Goal: Find specific page/section: Find specific page/section

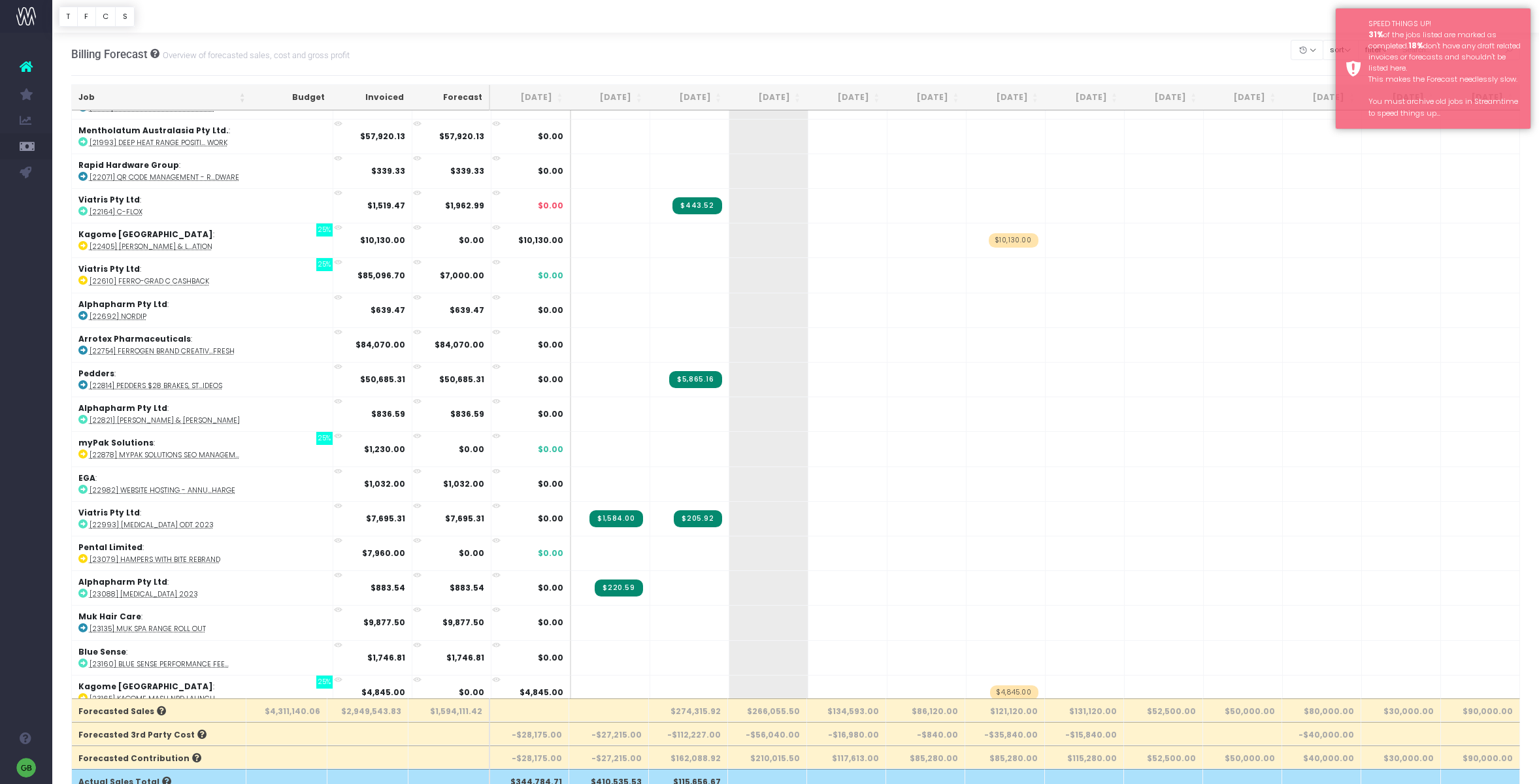
scroll to position [449, 0]
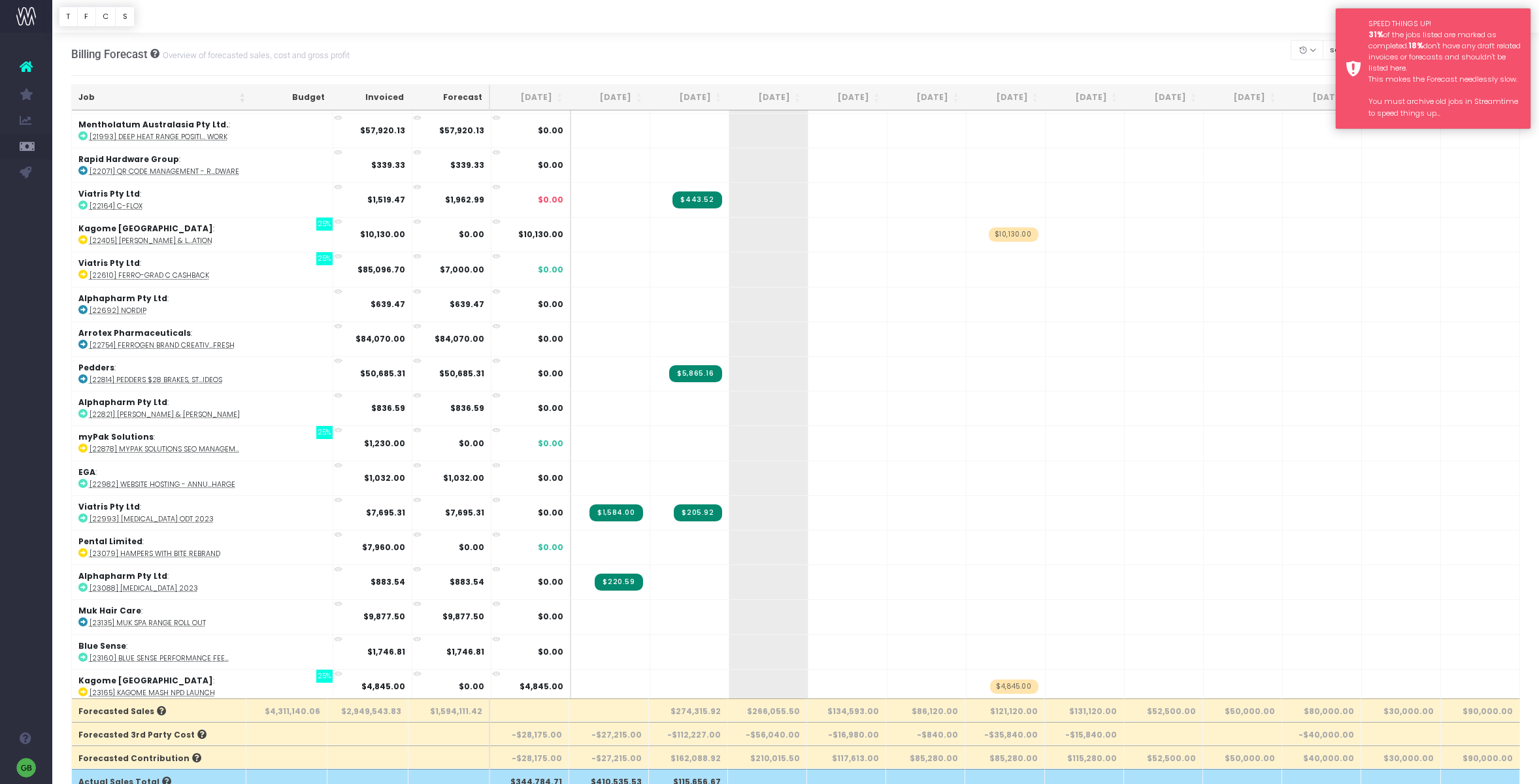
click at [1345, 35] on div "SPEED THINGS UP! 31% of the jobs listed are marked as completed. 18% don't have…" at bounding box center [1433, 68] width 196 height 121
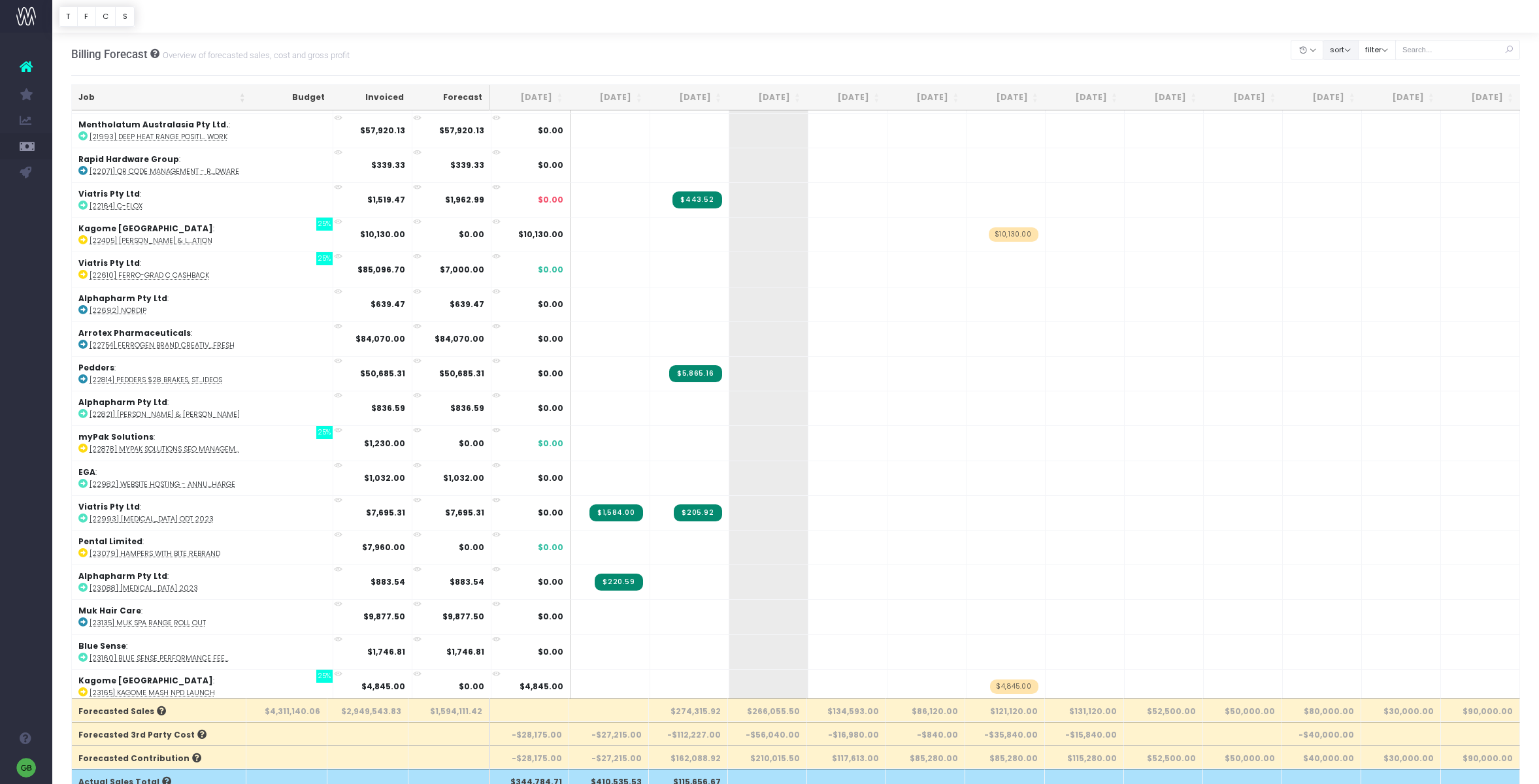
click at [1355, 54] on button "sort" at bounding box center [1341, 50] width 36 height 20
click at [1386, 50] on button "filter" at bounding box center [1377, 50] width 38 height 20
click at [1382, 89] on span at bounding box center [1376, 90] width 12 height 12
click at [1390, 89] on input "All" at bounding box center [1394, 87] width 8 height 8
checkbox input "false"
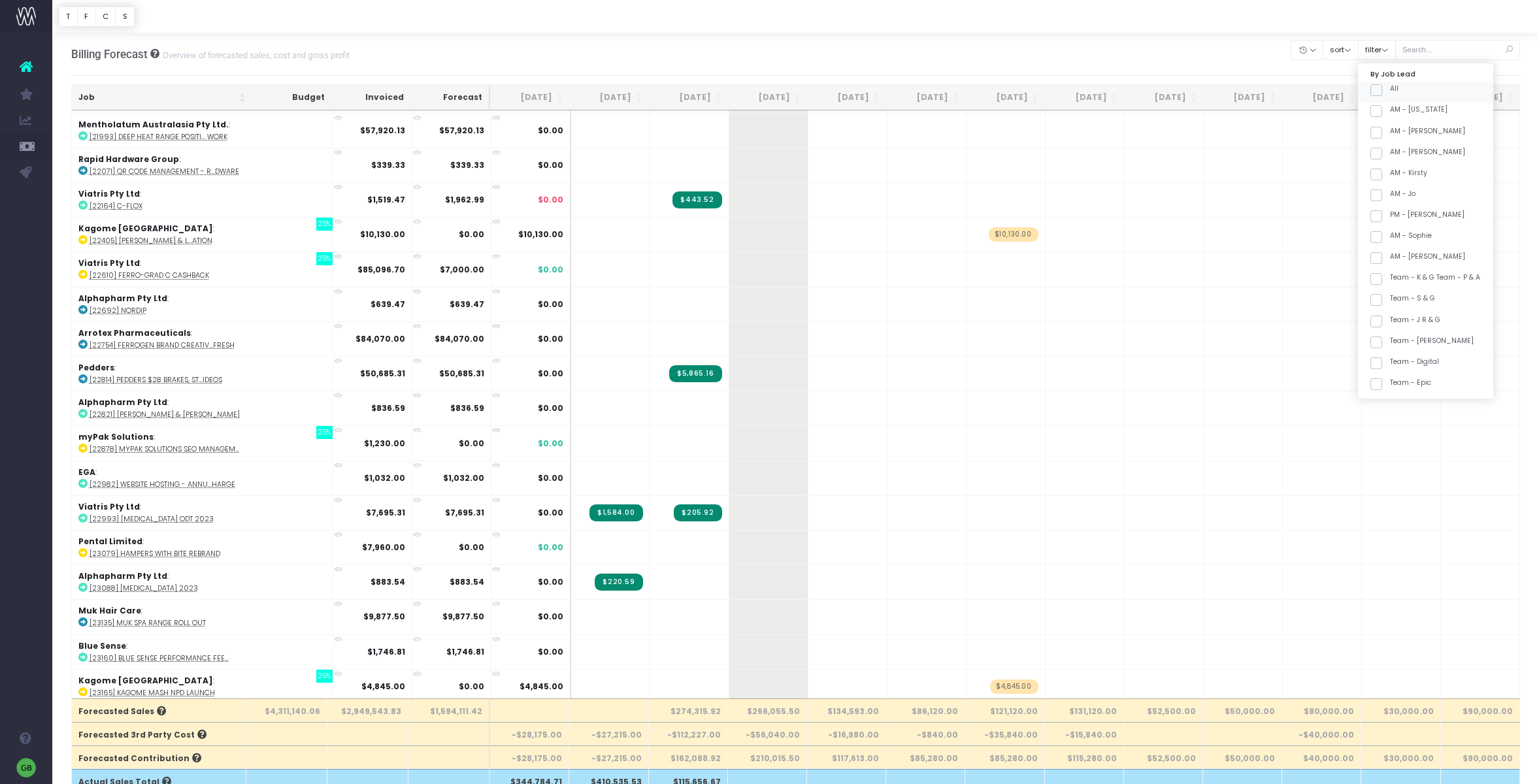
checkbox input "false"
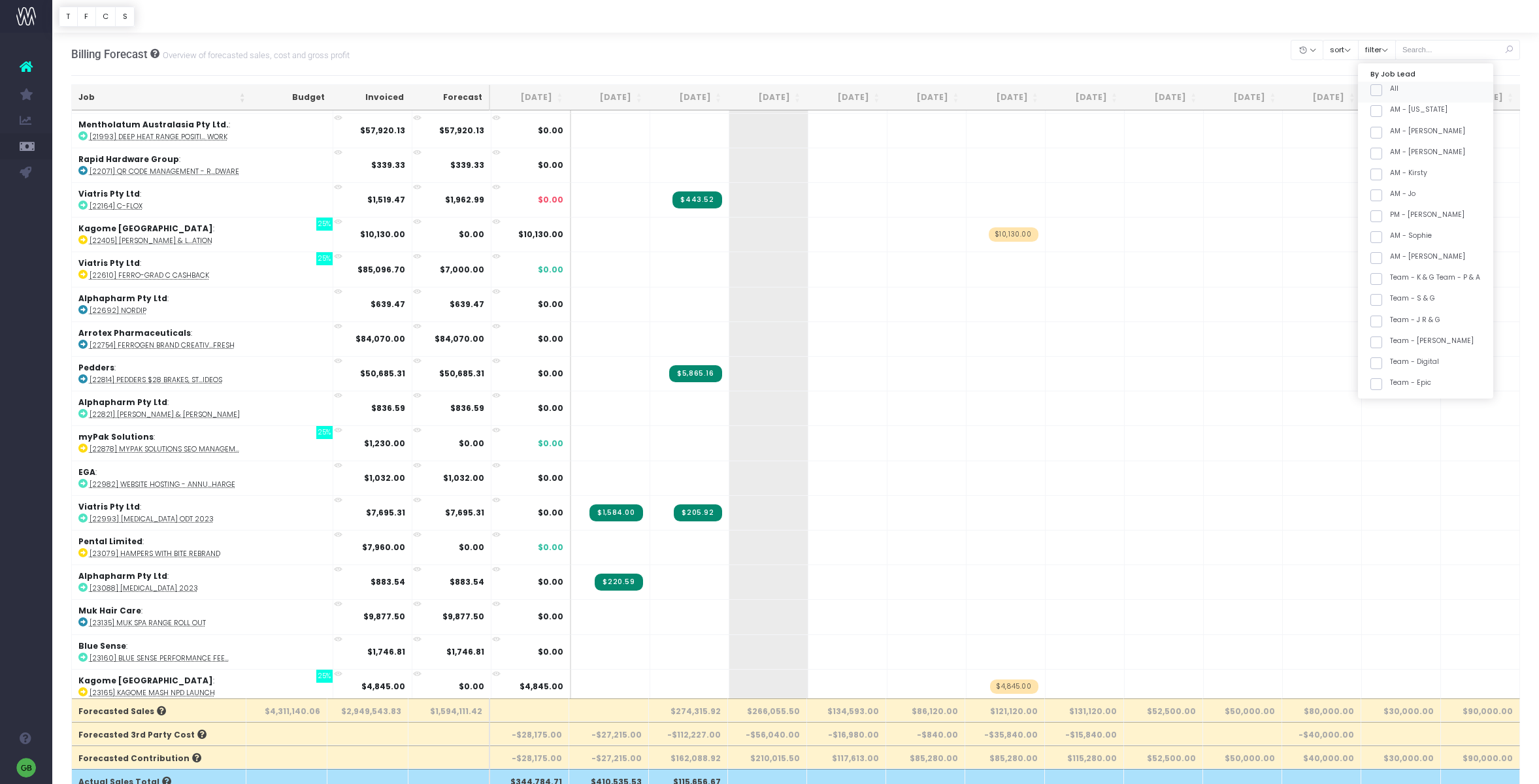
checkbox input "false"
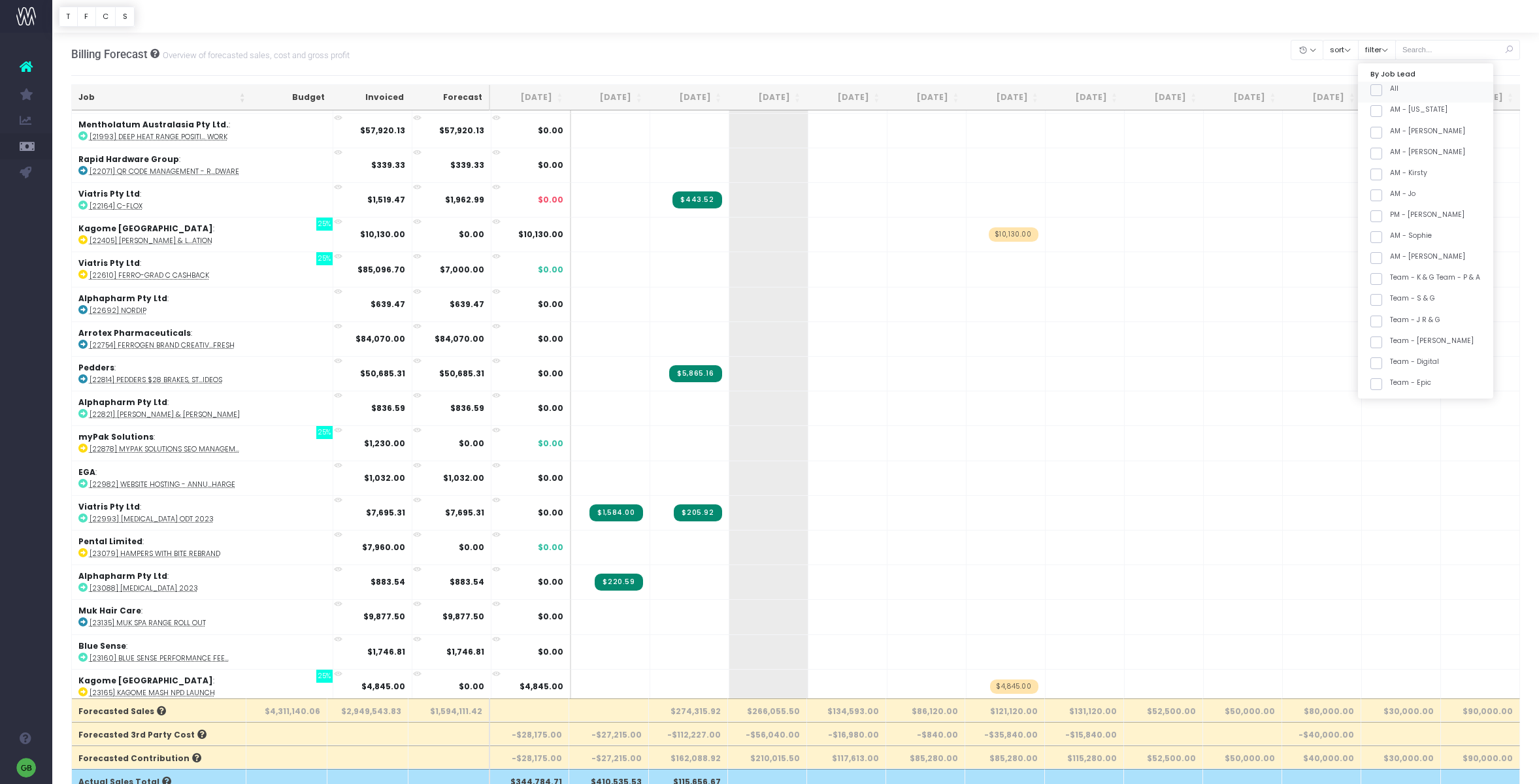
checkbox input "false"
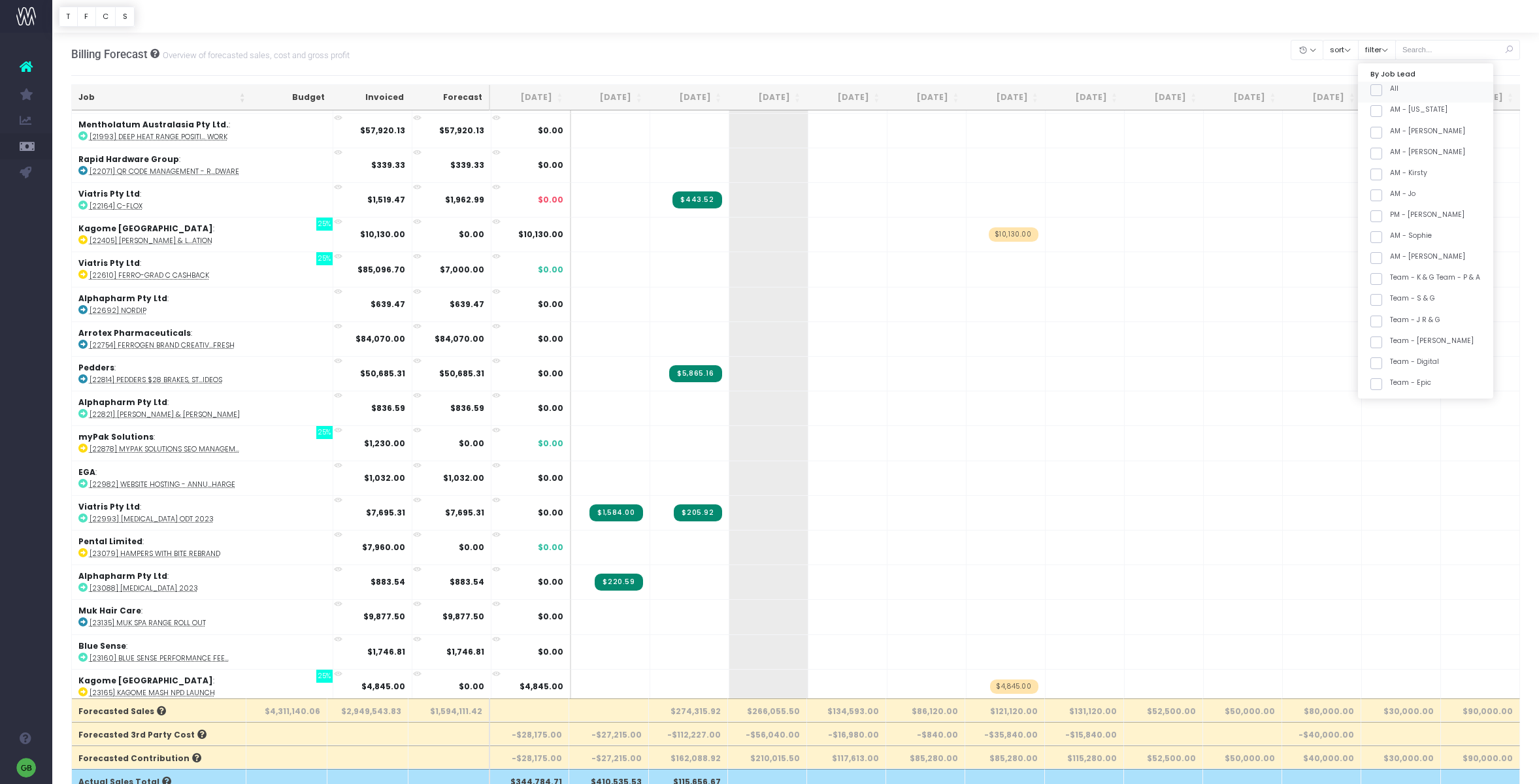
checkbox input "false"
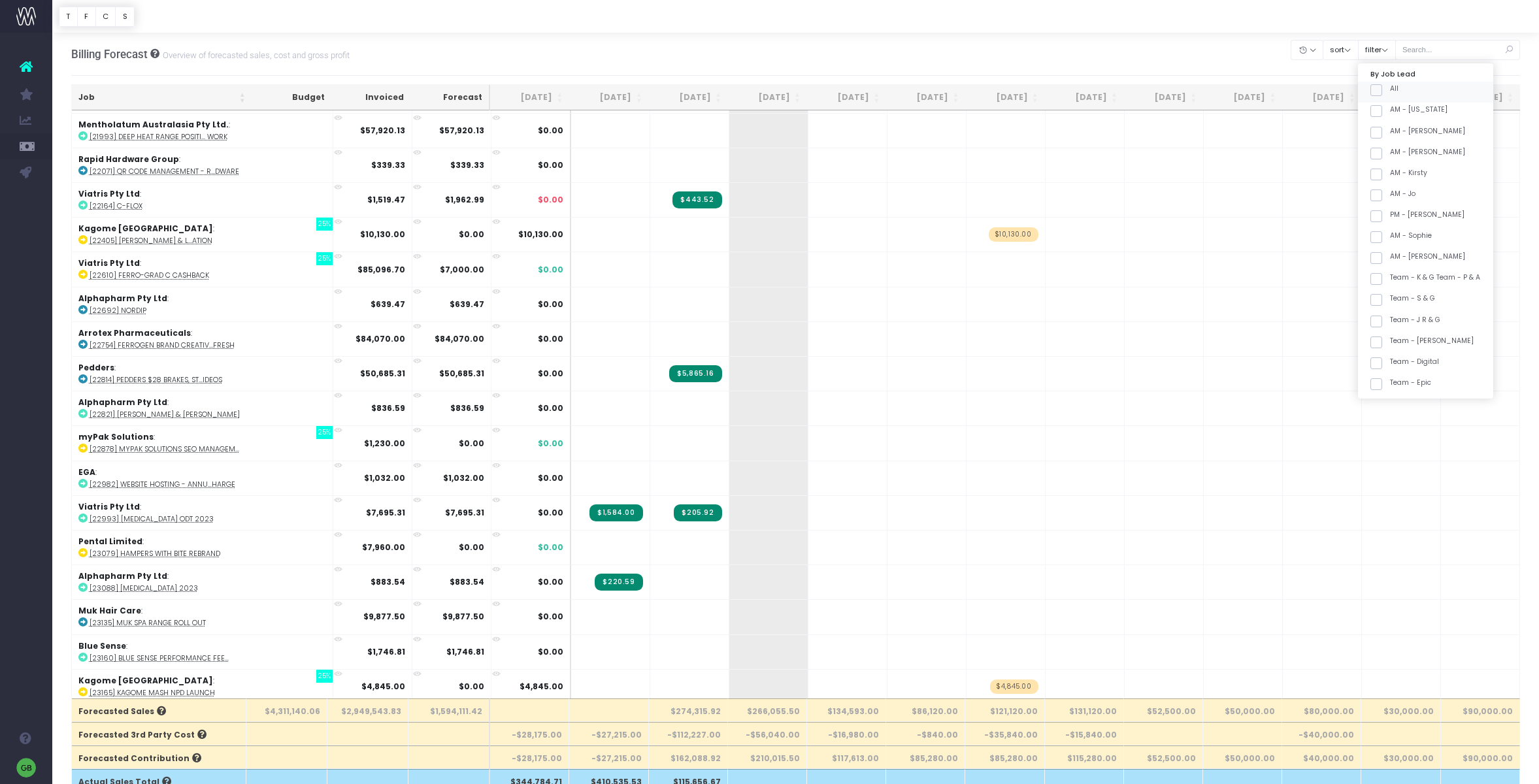
checkbox input "false"
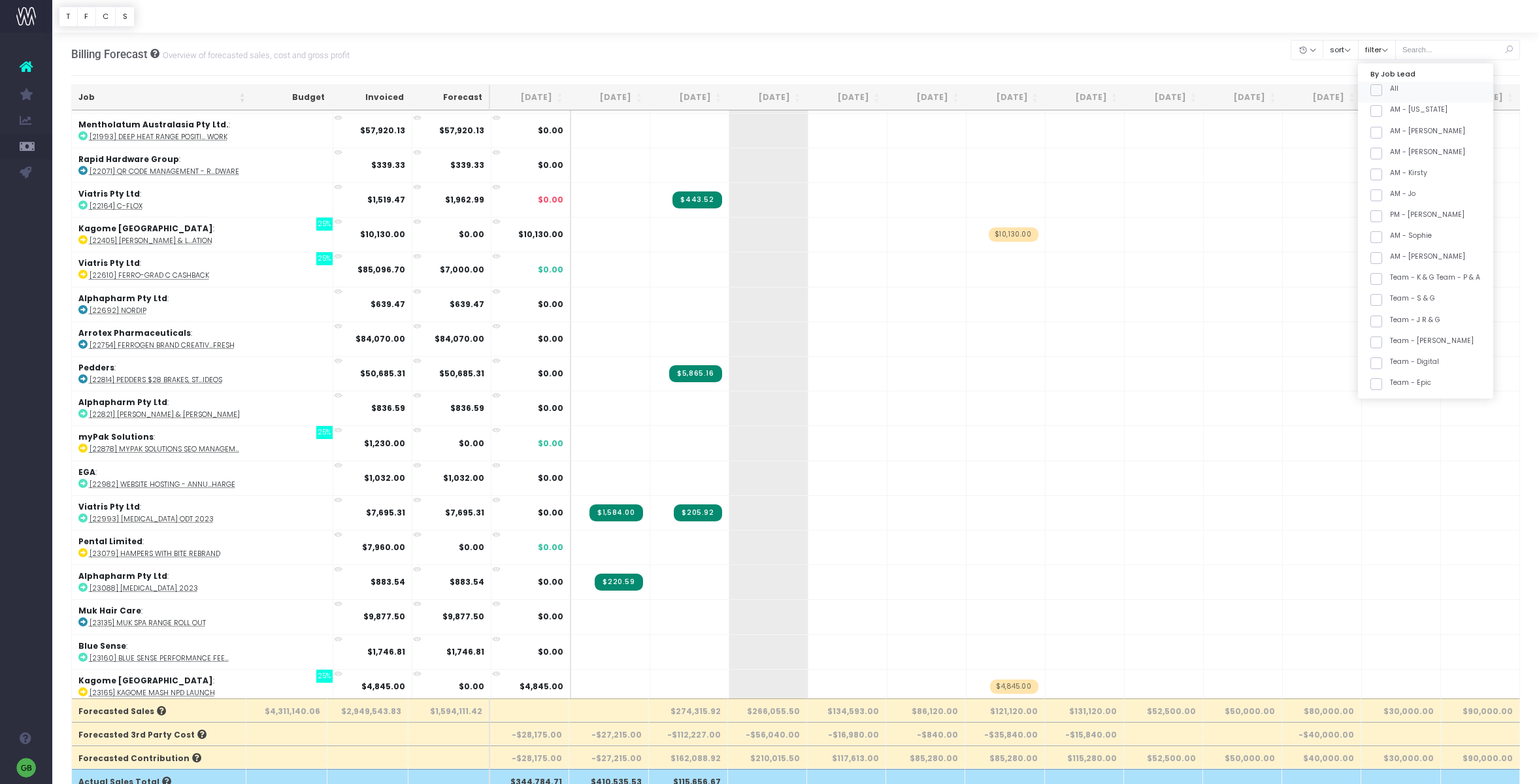
checkbox input "false"
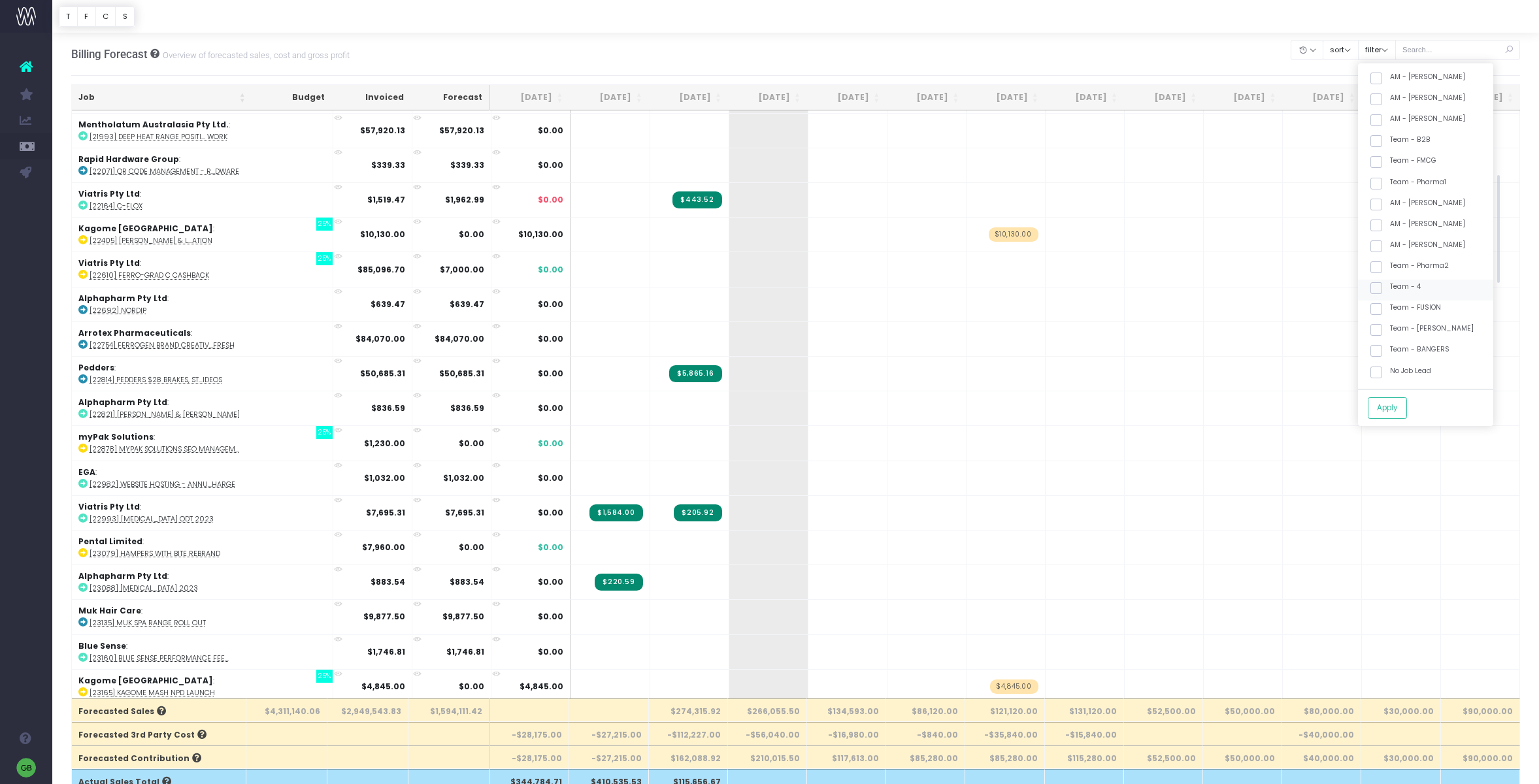
drag, startPoint x: 1383, startPoint y: 267, endPoint x: 1391, endPoint y: 279, distance: 14.4
click at [1382, 267] on span at bounding box center [1376, 267] width 12 height 12
click at [1390, 267] on input "Team - Pharma2" at bounding box center [1394, 264] width 8 height 8
checkbox input "true"
click at [1382, 348] on span at bounding box center [1376, 351] width 12 height 12
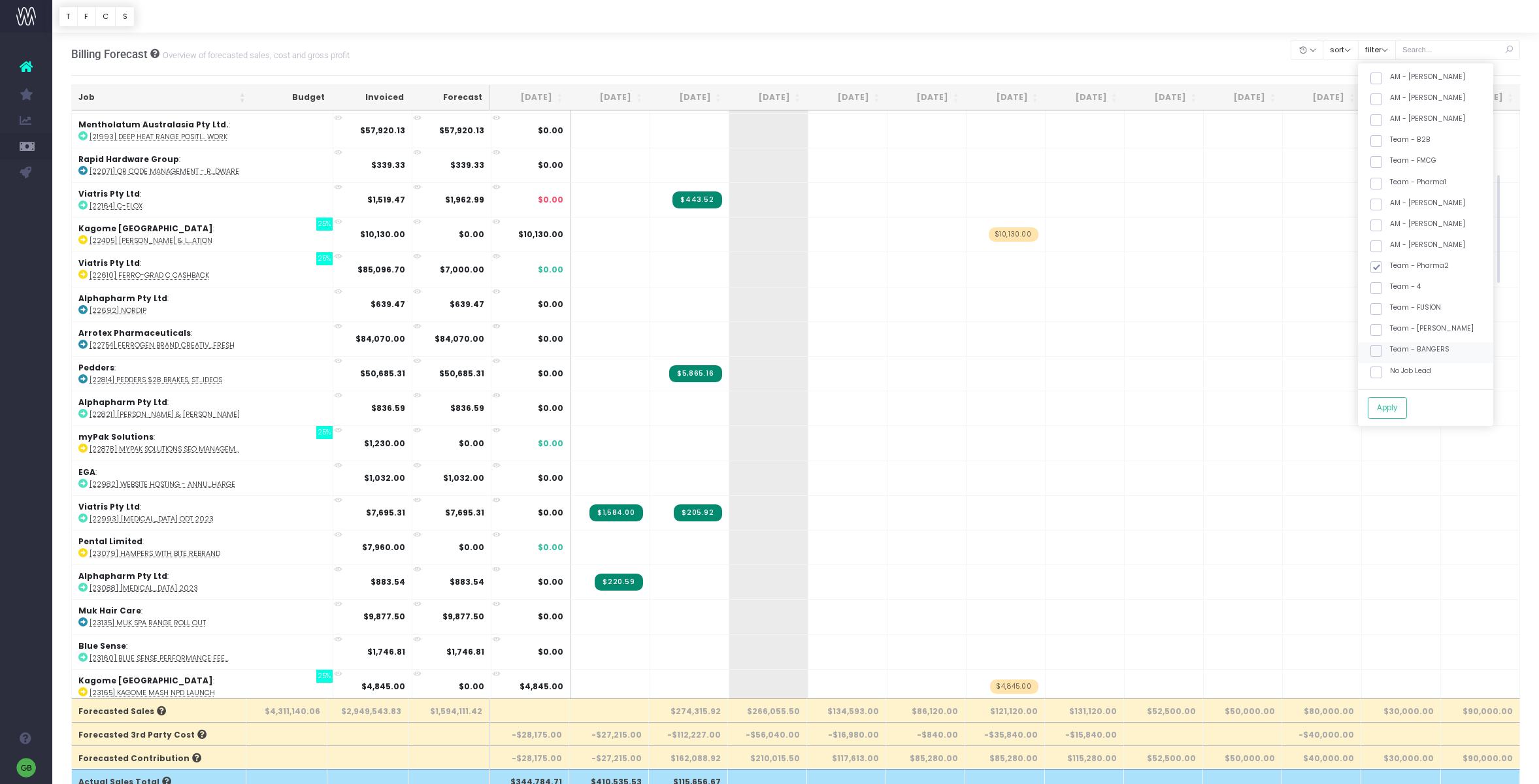
click at [1390, 348] on input "Team - BANGERS" at bounding box center [1394, 348] width 8 height 8
checkbox input "true"
click at [1404, 409] on button "Apply" at bounding box center [1388, 407] width 39 height 22
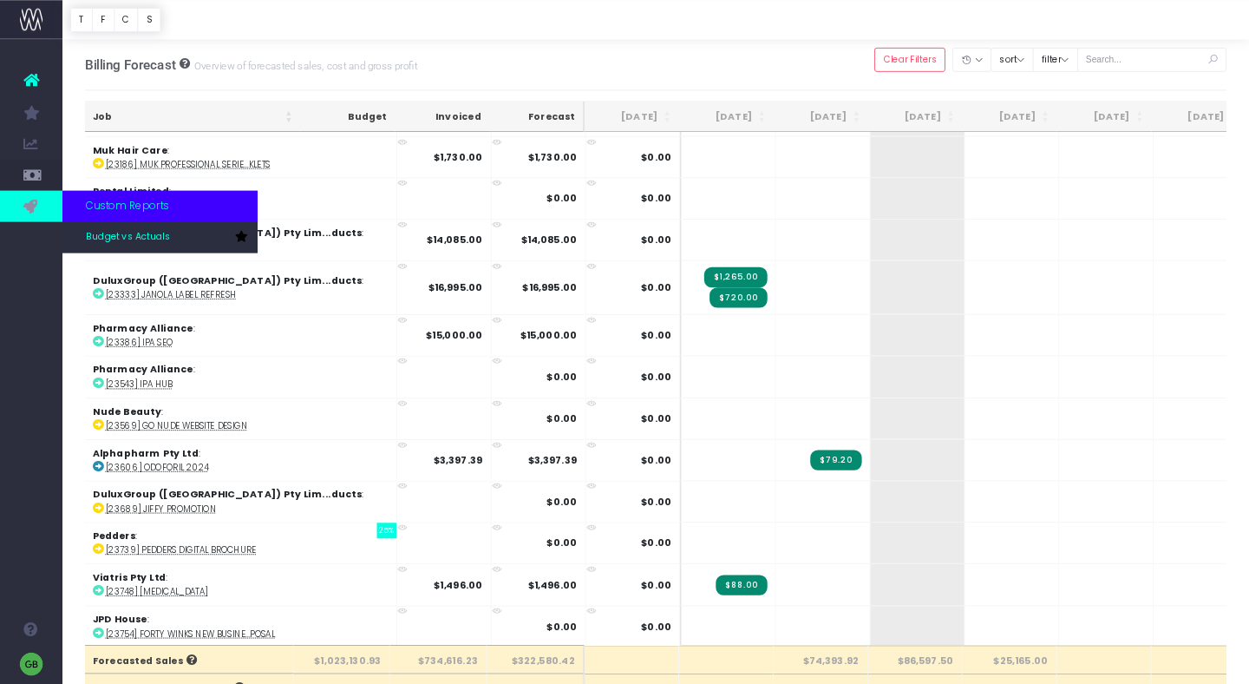
scroll to position [597, 1]
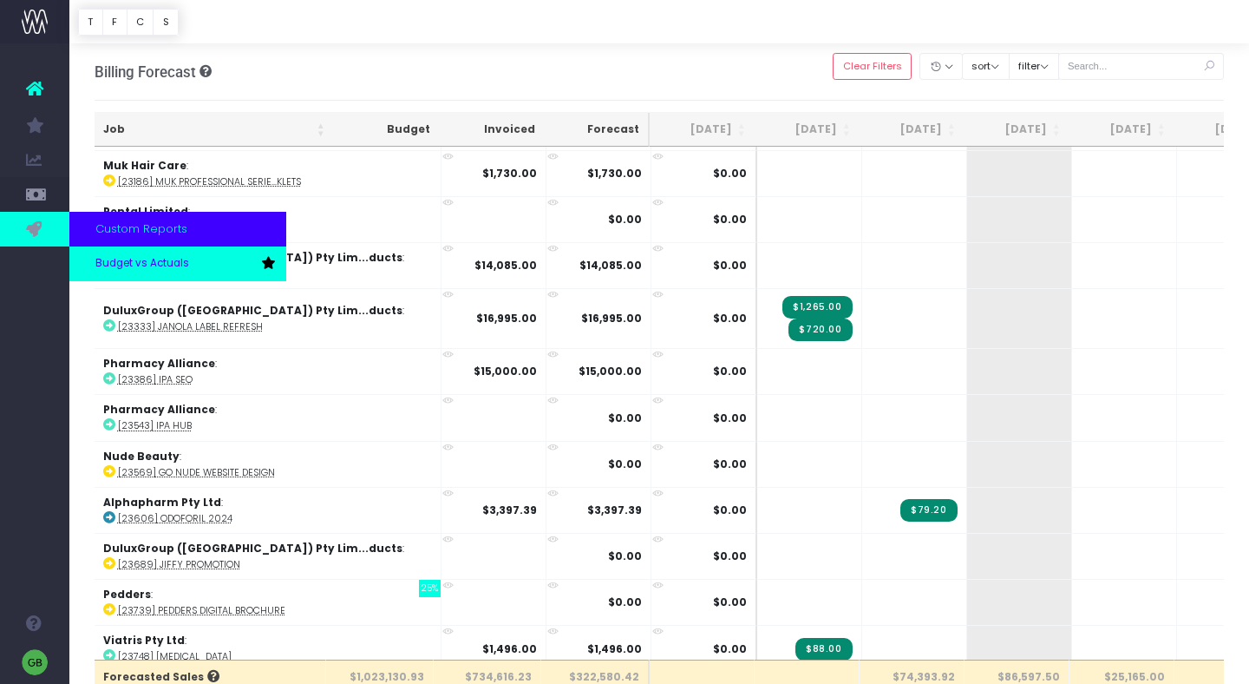
click at [101, 258] on span "Budget vs Actuals" at bounding box center [142, 264] width 94 height 16
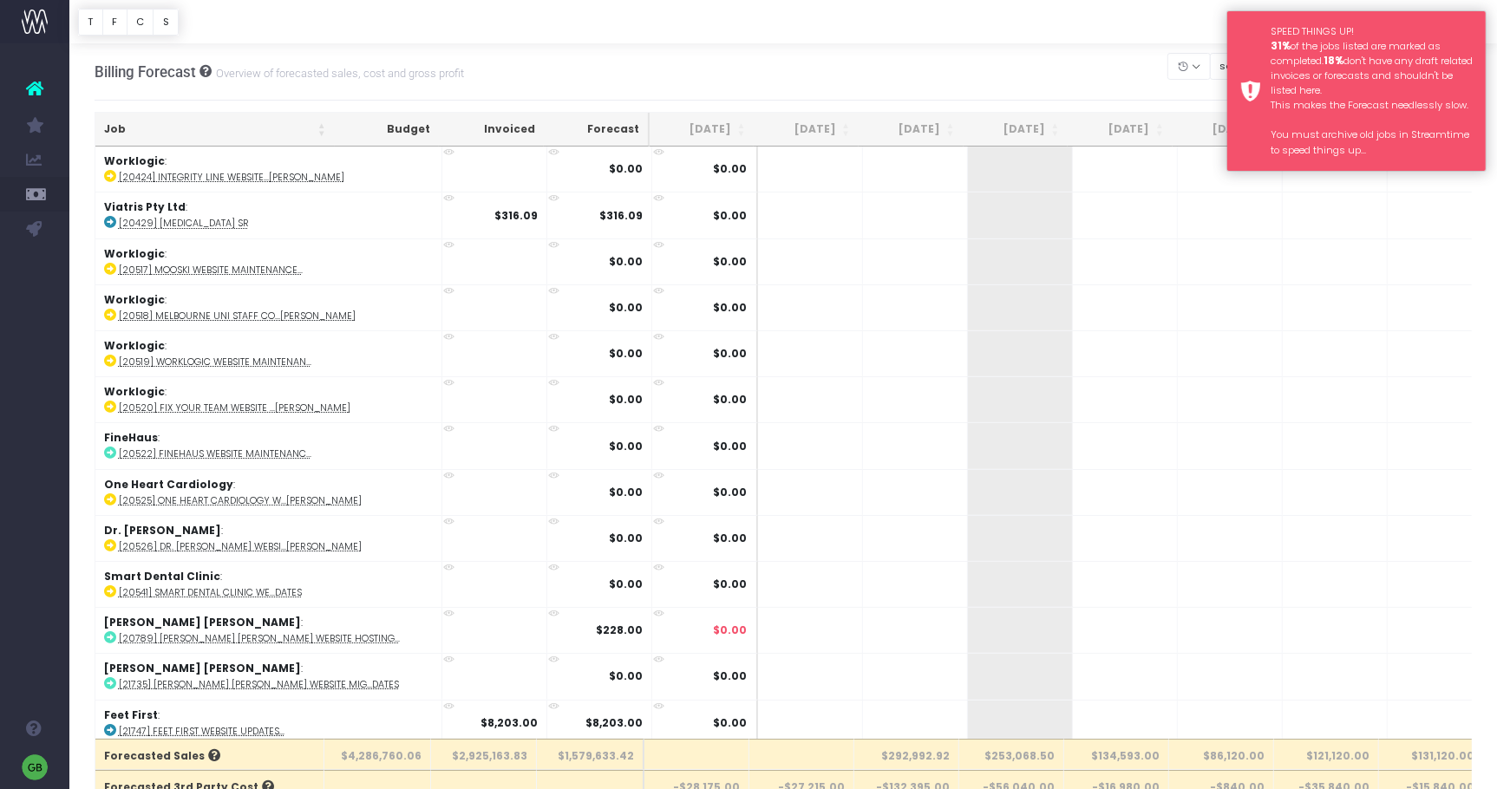
click at [1248, 41] on div "SPEED THINGS UP! 31% of the jobs listed are marked as completed. 18% don't have…" at bounding box center [1357, 90] width 260 height 161
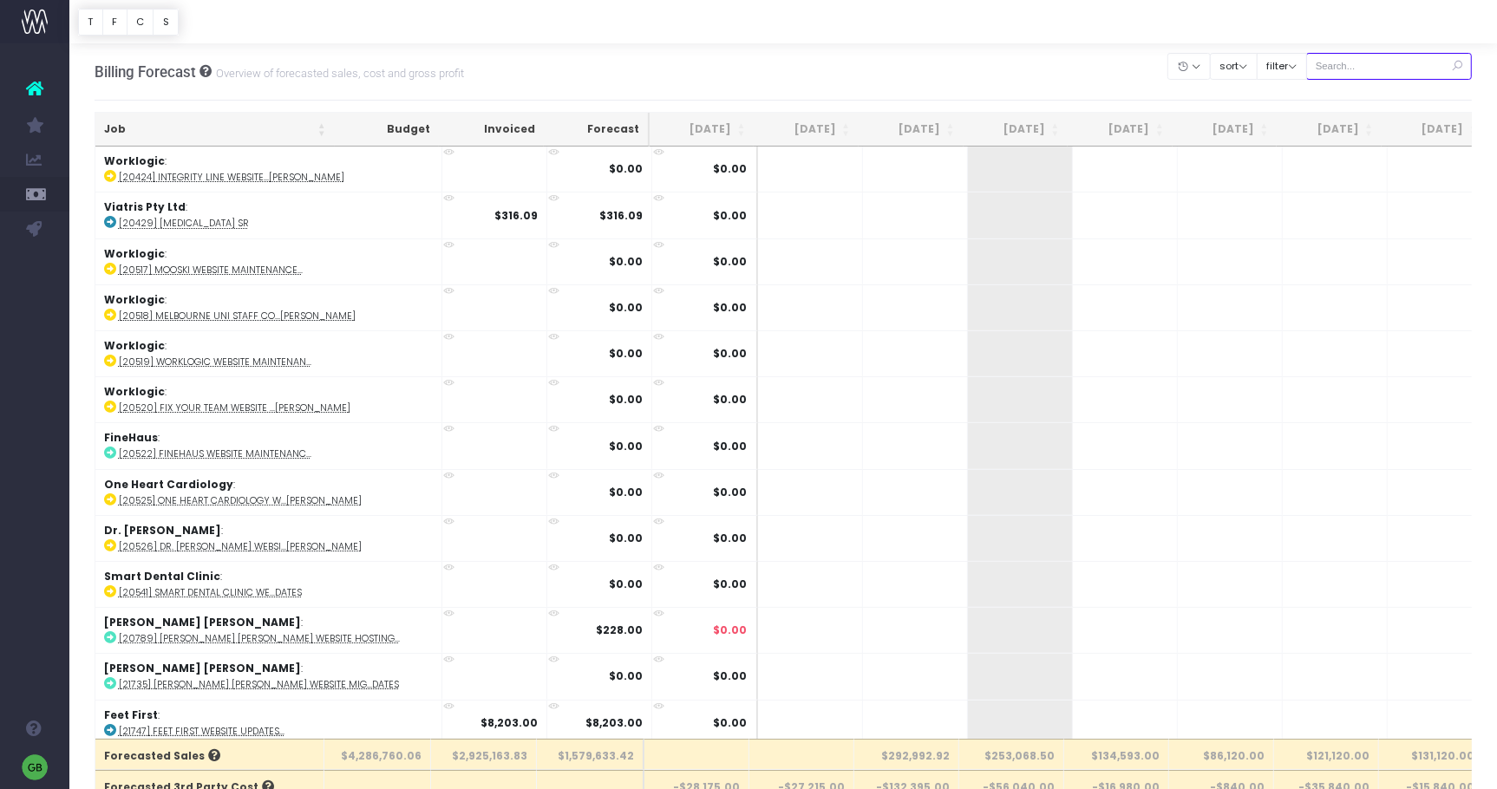
click at [1390, 72] on input "text" at bounding box center [1389, 66] width 167 height 27
click at [1307, 66] on button "filter" at bounding box center [1282, 66] width 50 height 27
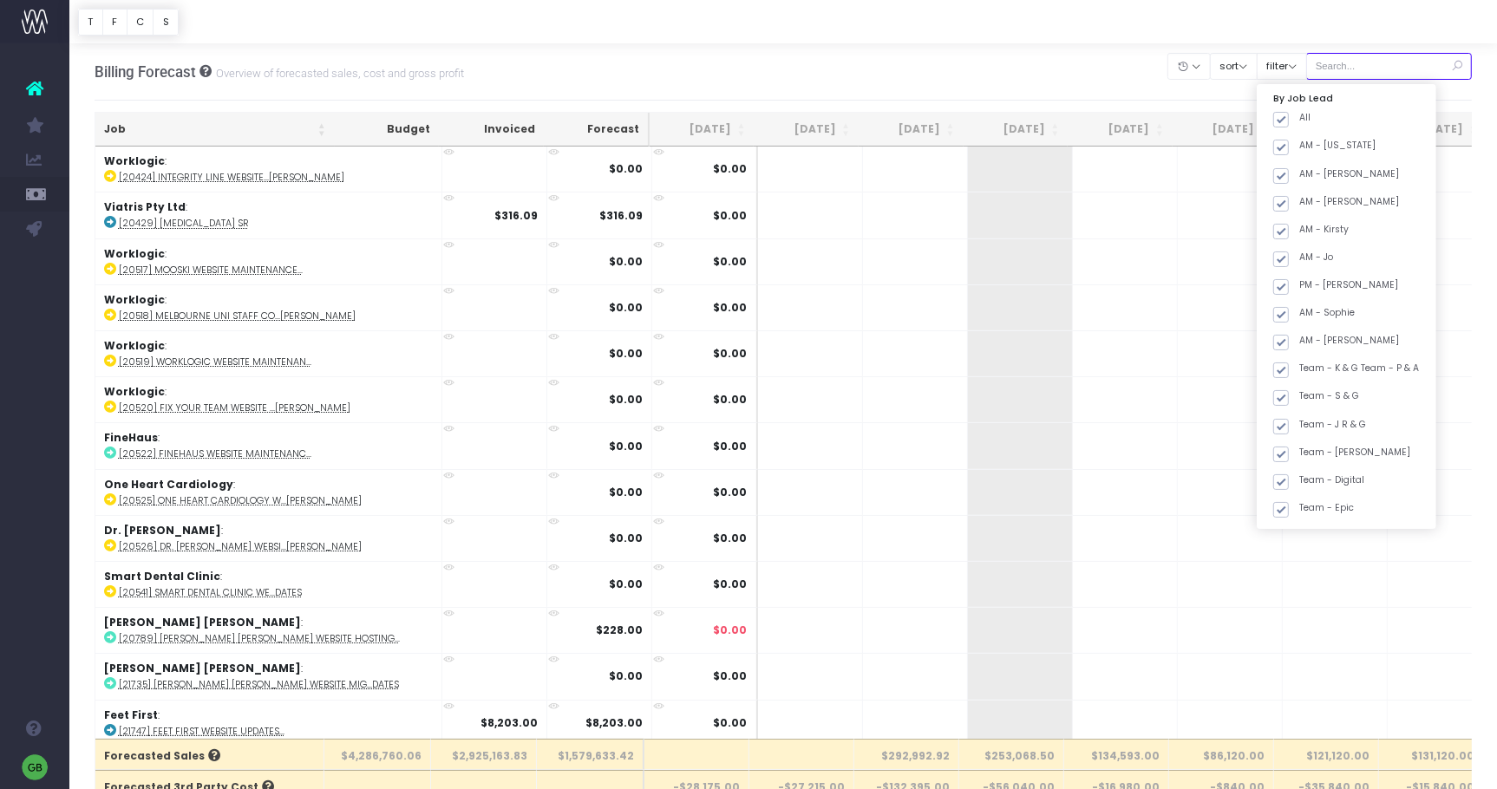
click at [1397, 59] on input "text" at bounding box center [1389, 66] width 167 height 27
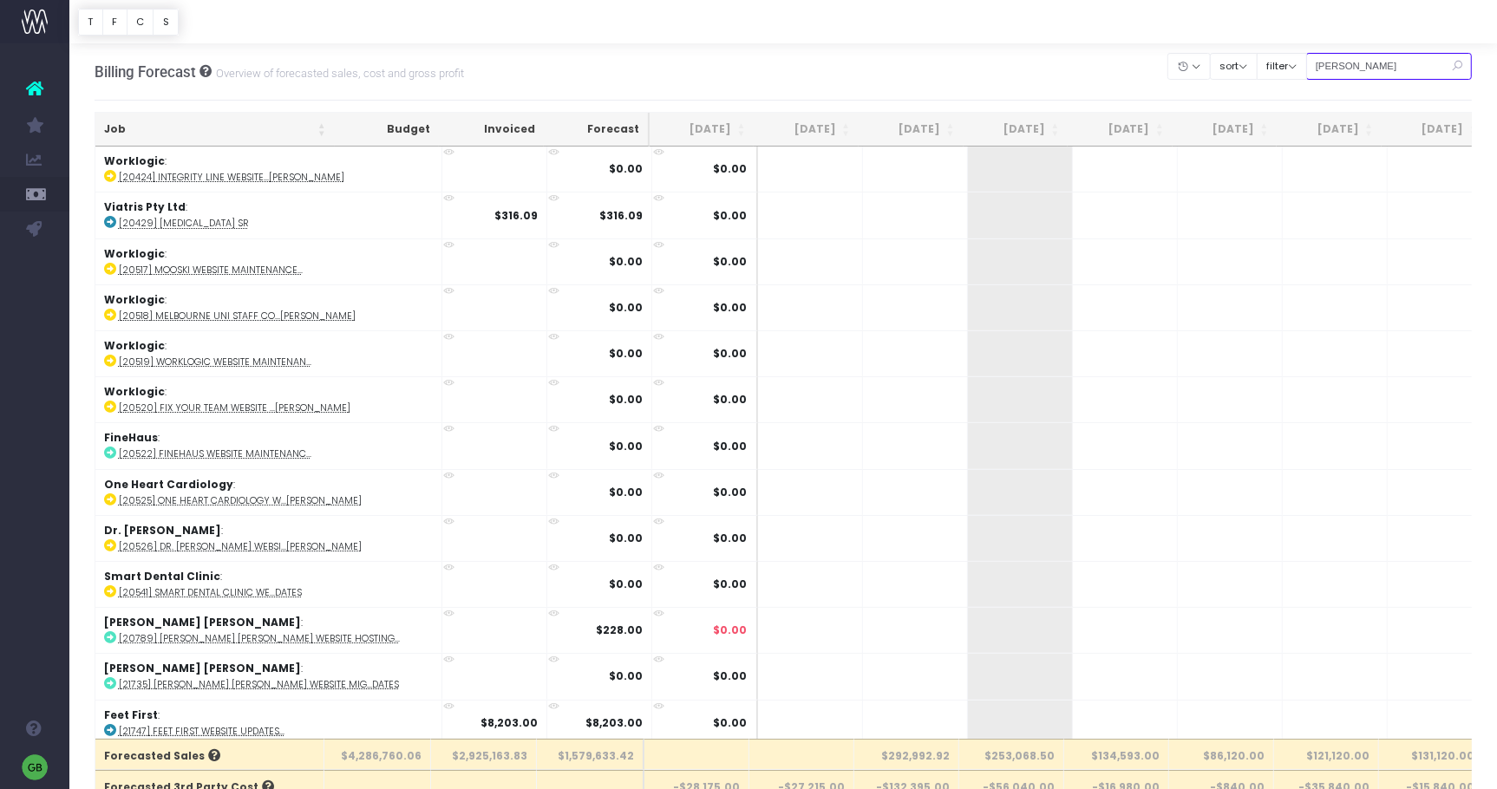
type input "baker"
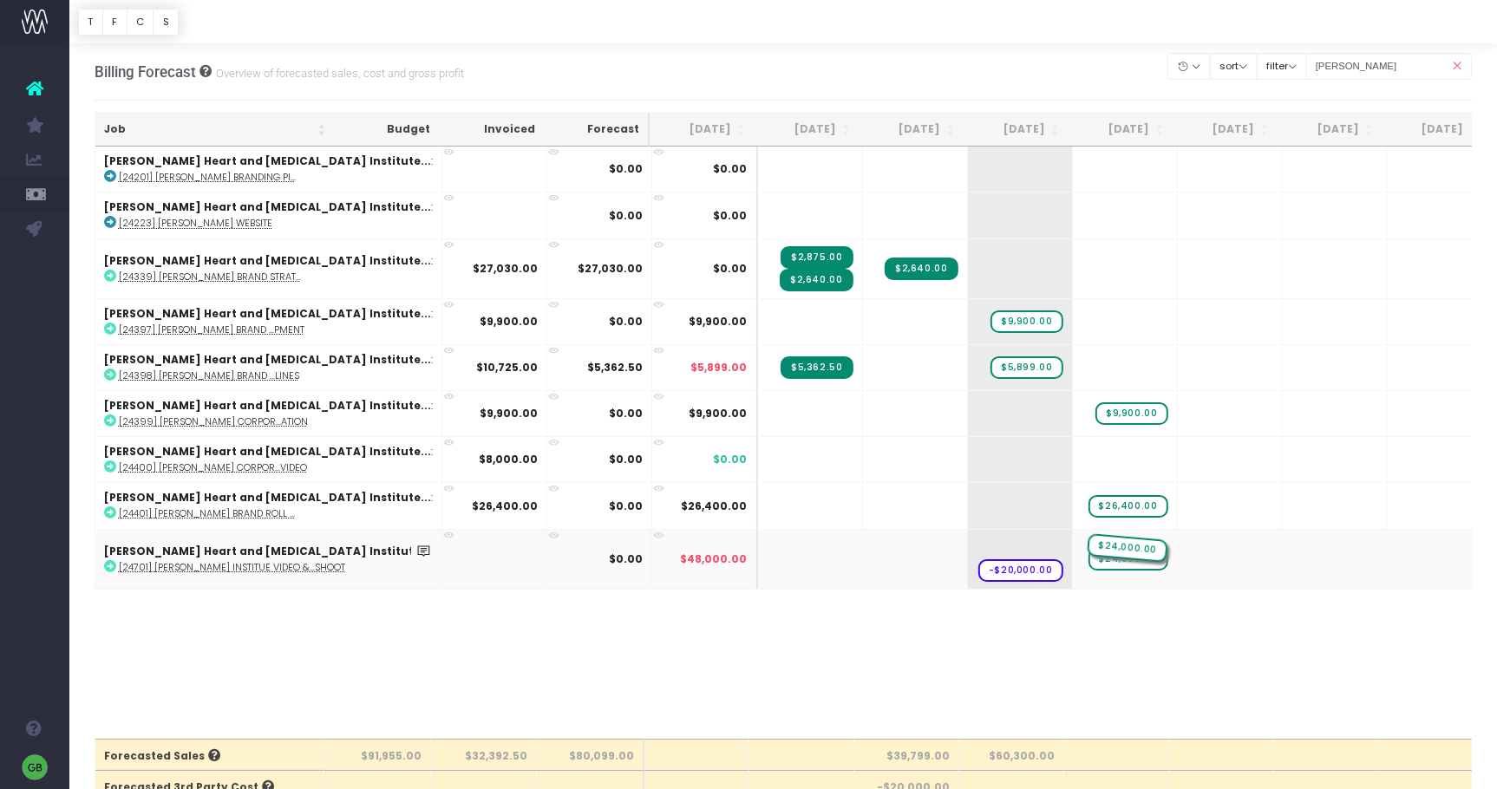
drag, startPoint x: 925, startPoint y: 536, endPoint x: 1013, endPoint y: 533, distance: 88.5
drag, startPoint x: 936, startPoint y: 553, endPoint x: 1057, endPoint y: 553, distance: 121.4
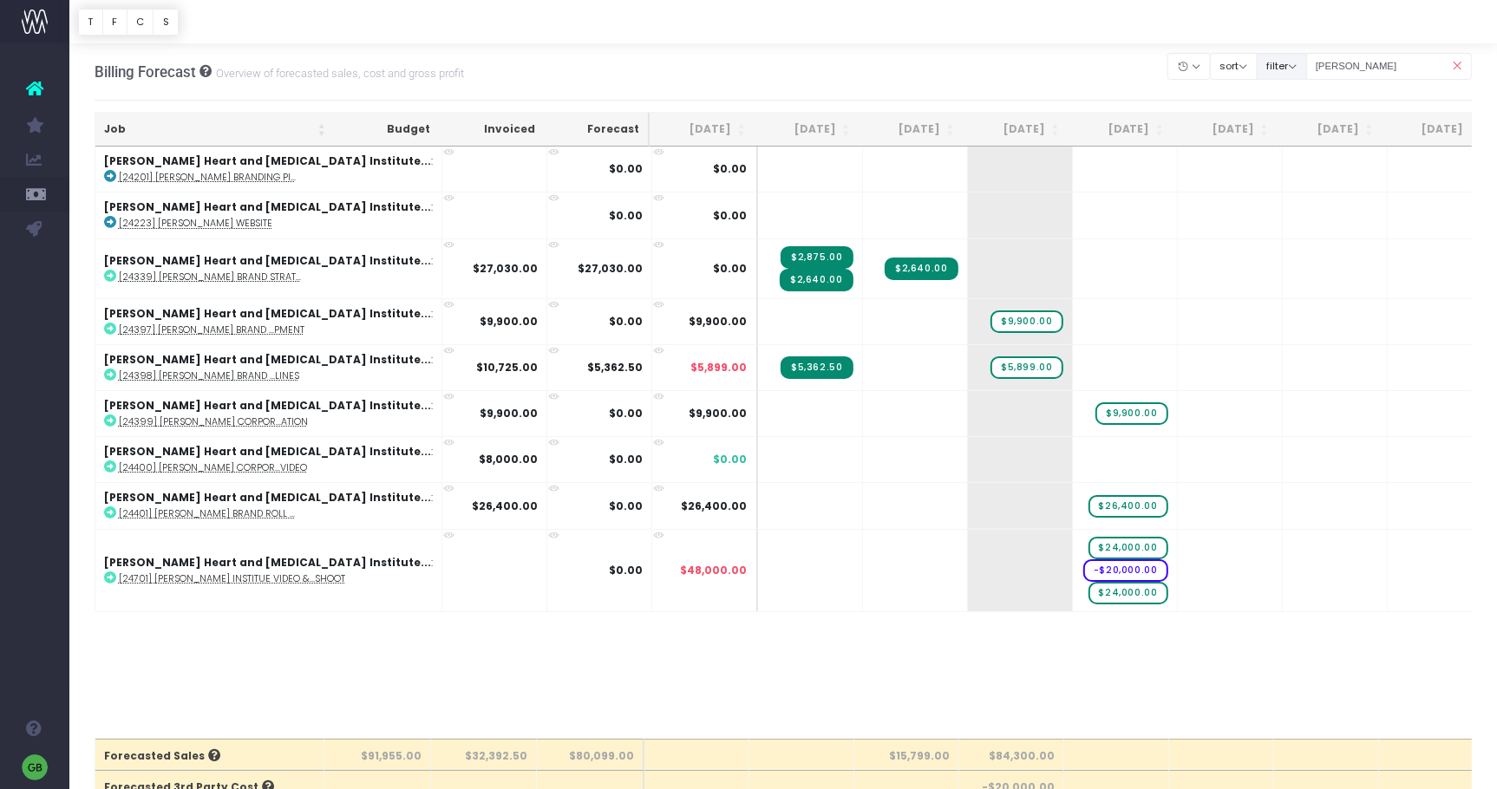
click at [1307, 57] on button "filter" at bounding box center [1282, 66] width 50 height 27
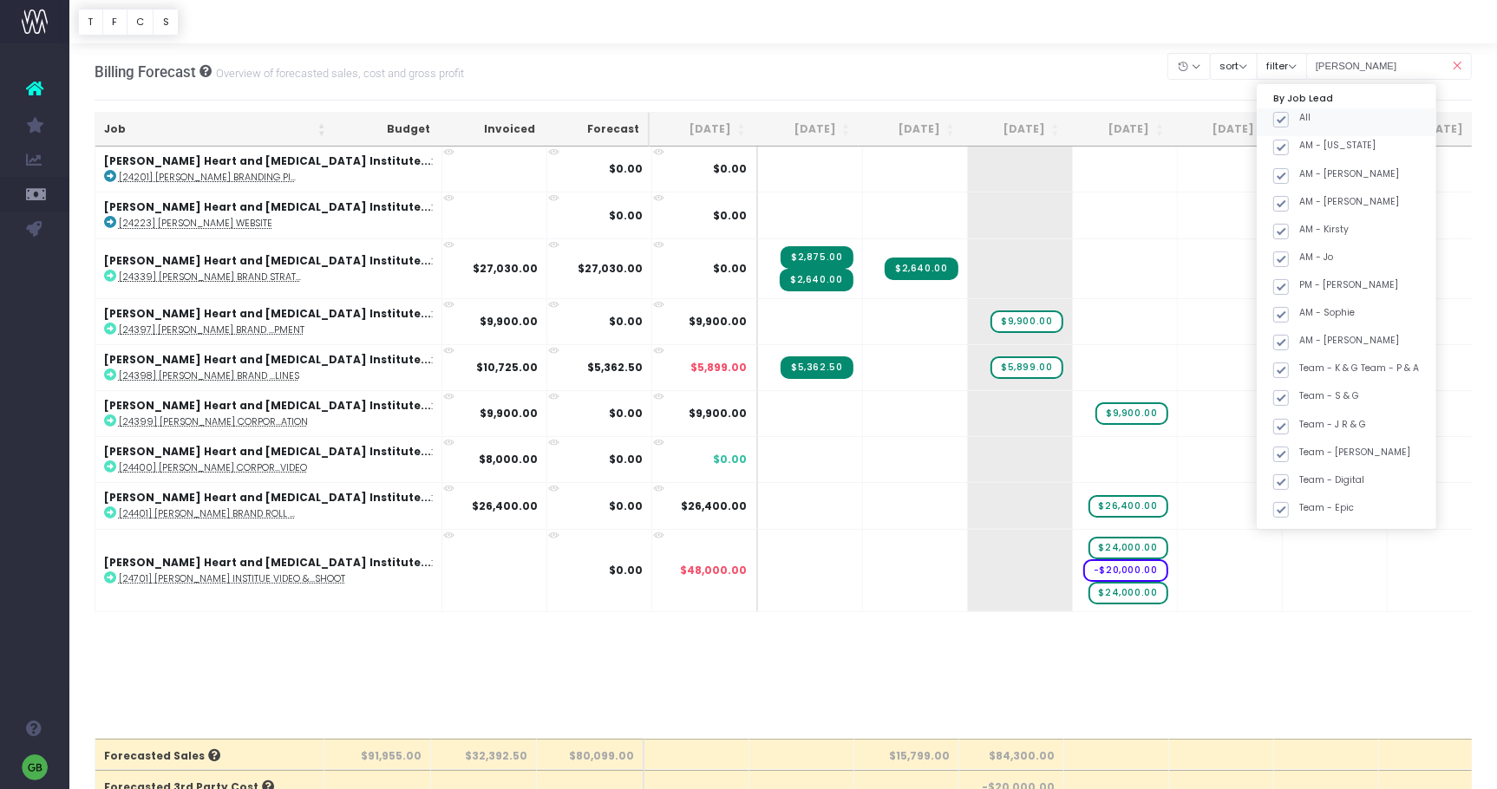
click at [1289, 117] on span at bounding box center [1281, 120] width 16 height 16
click at [1306, 117] on input "All" at bounding box center [1304, 116] width 11 height 11
checkbox input "false"
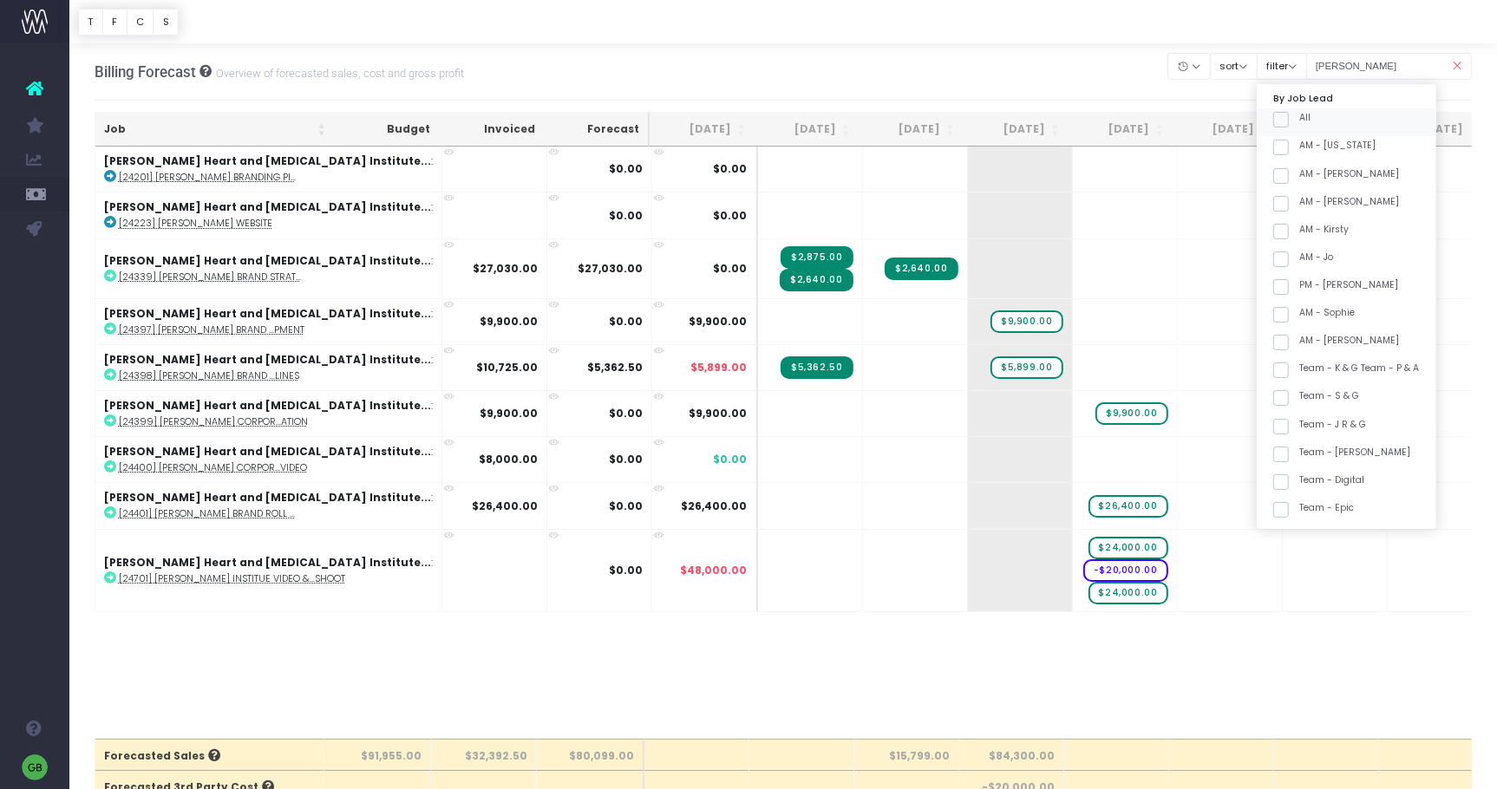
checkbox input "false"
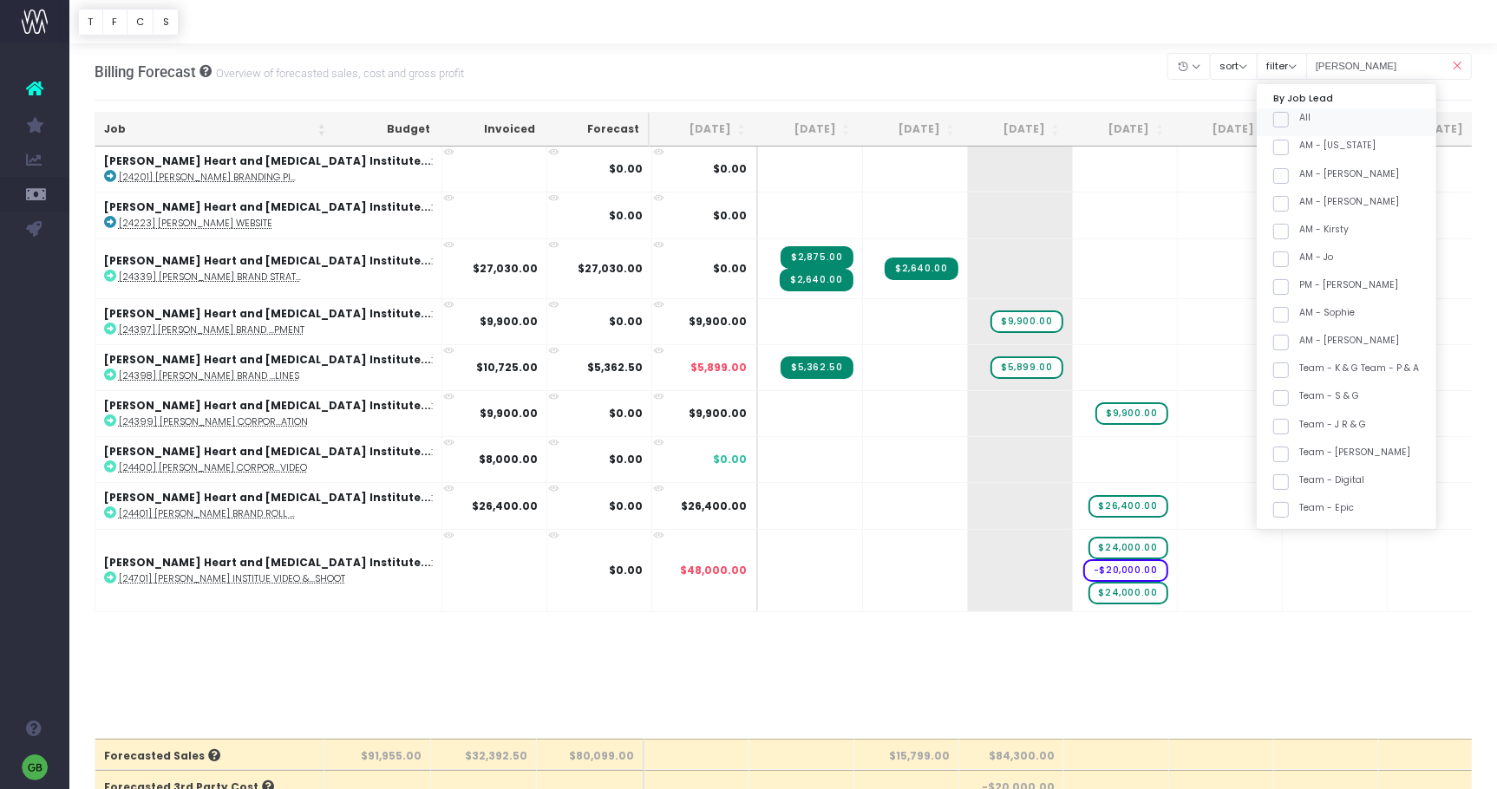
checkbox input "false"
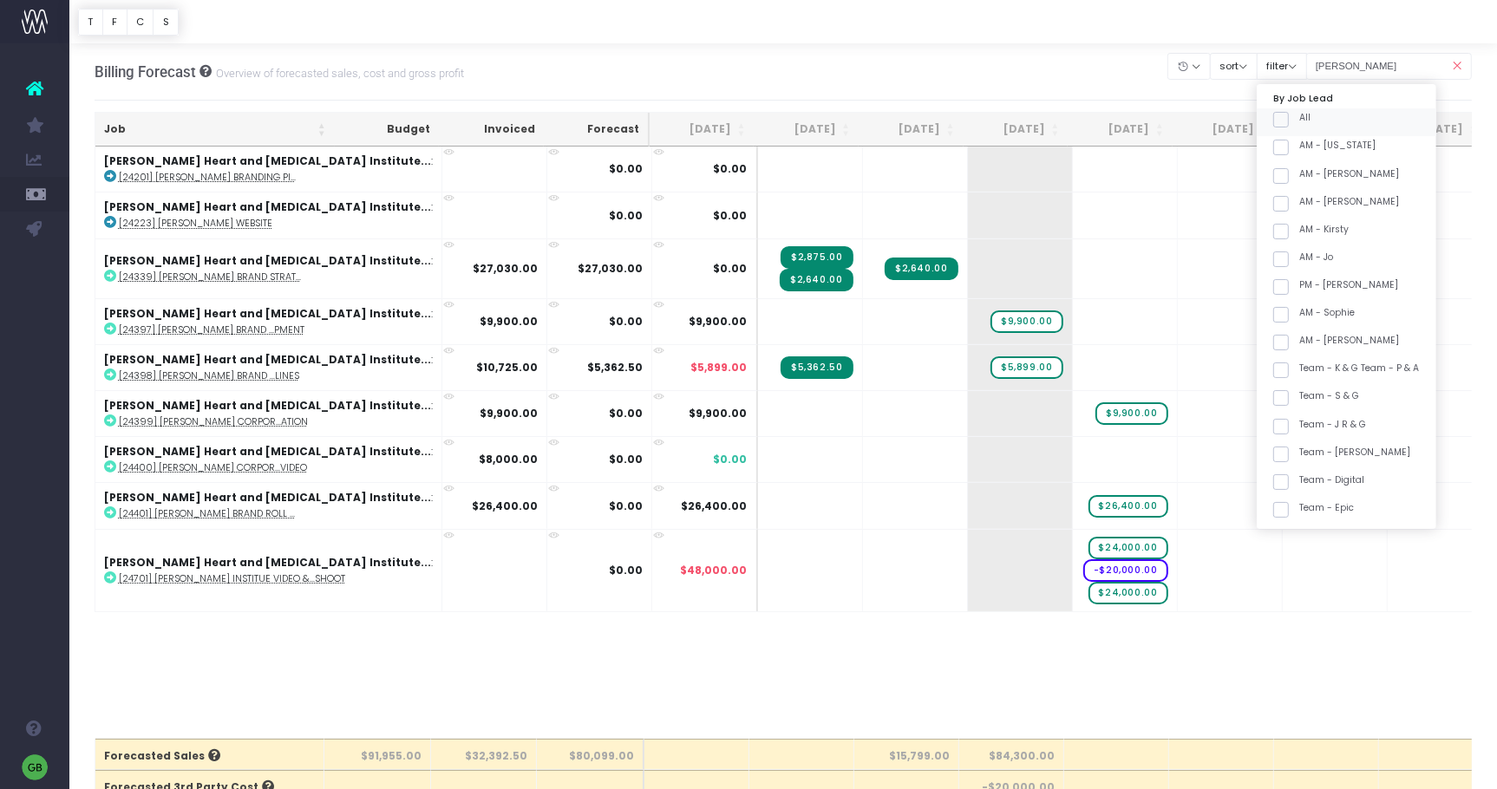
checkbox input "false"
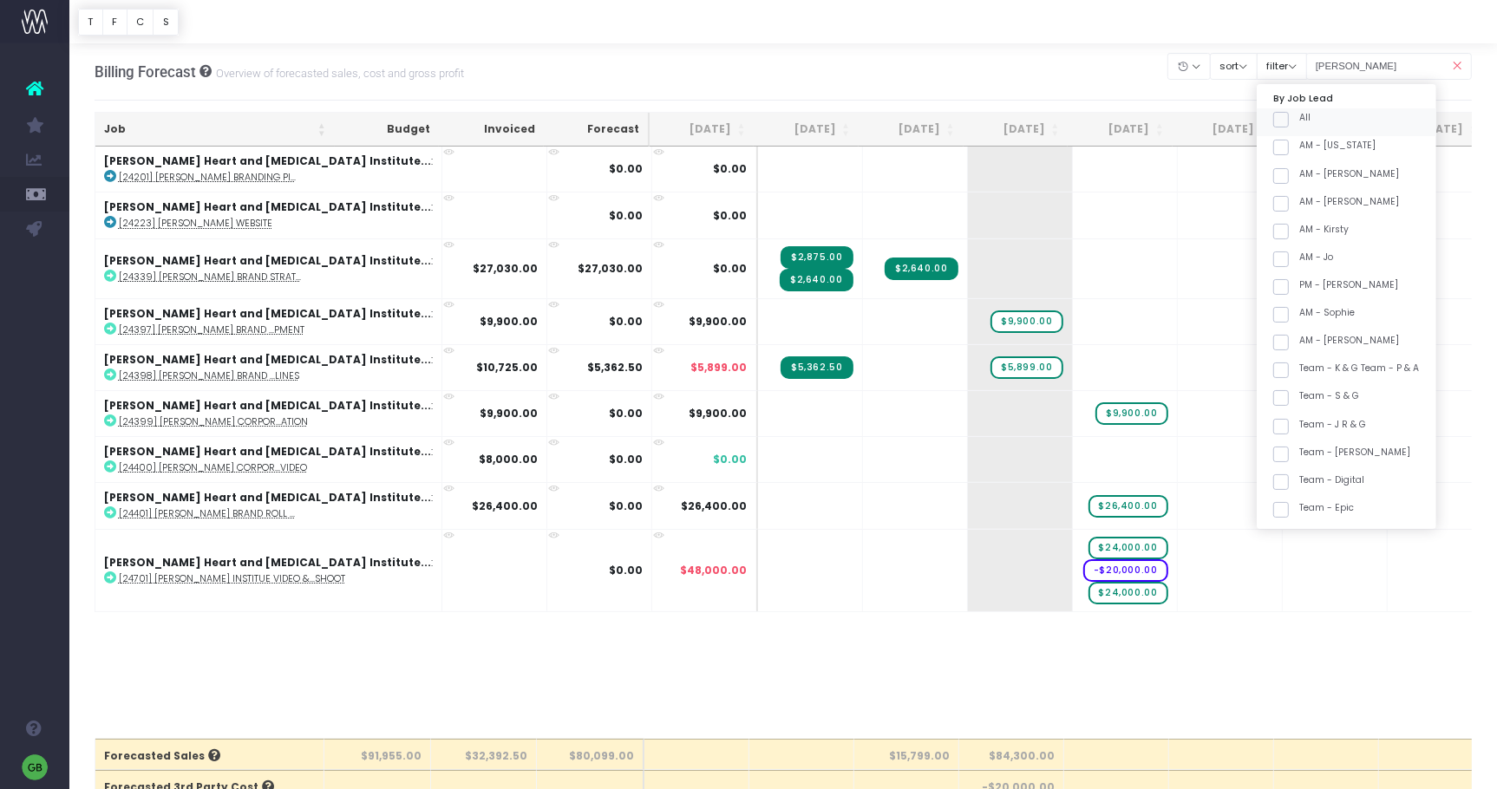
checkbox input "false"
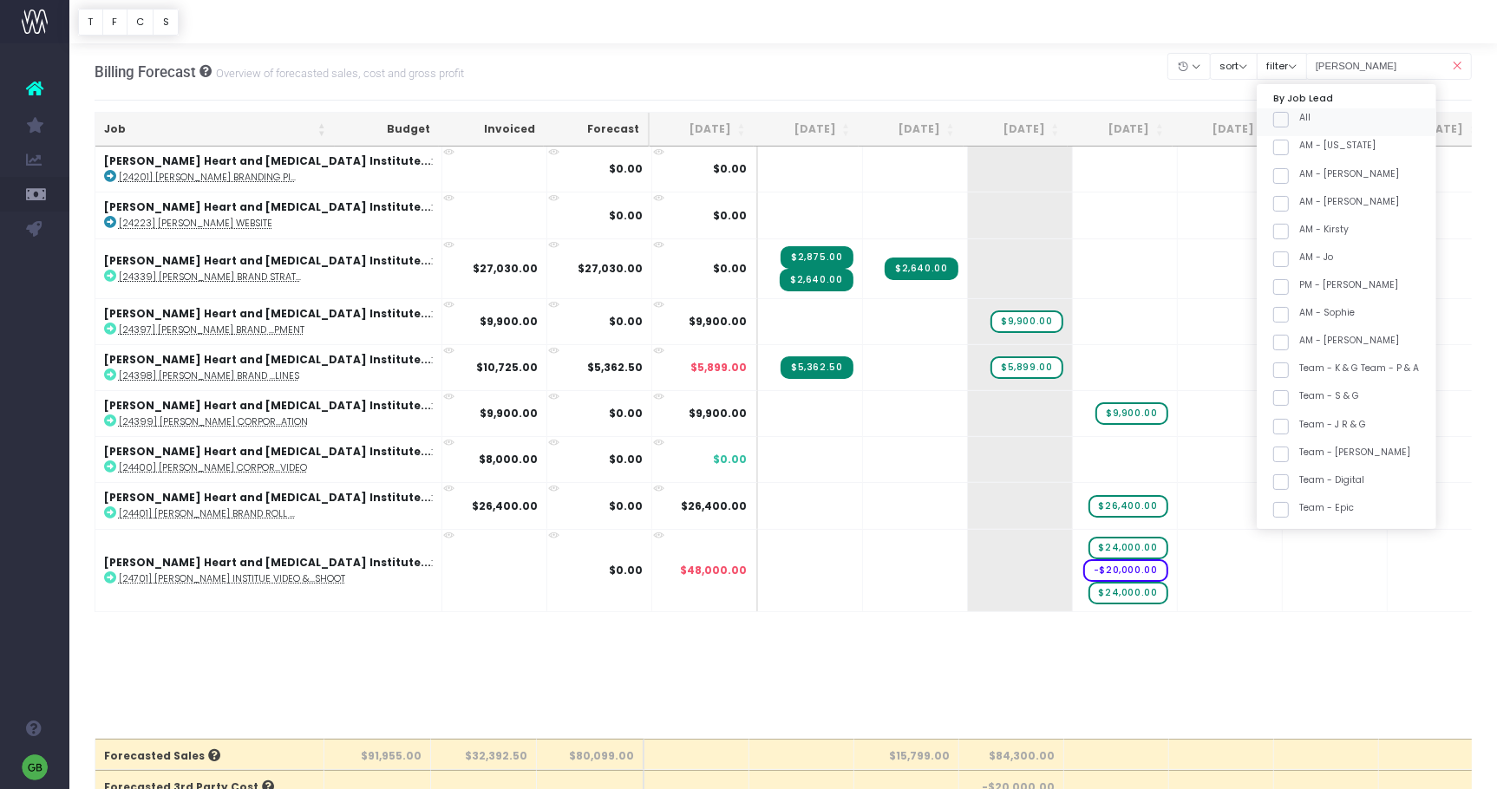
checkbox input "false"
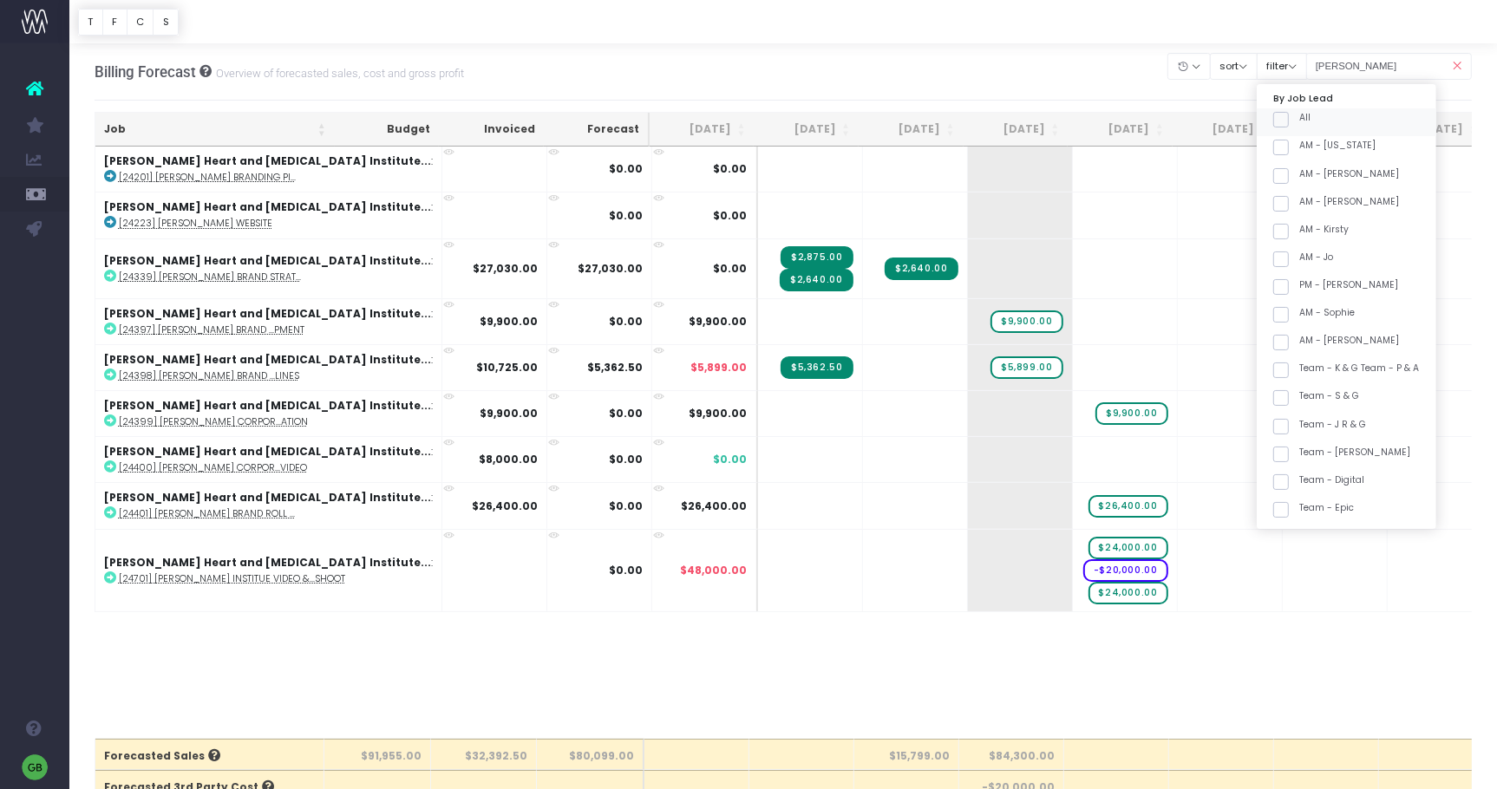
checkbox input "false"
click at [1122, 54] on div "Billing Forecast Overview of forecasted sales, cost and gross profit Clear Filt…" at bounding box center [784, 71] width 1378 height 57
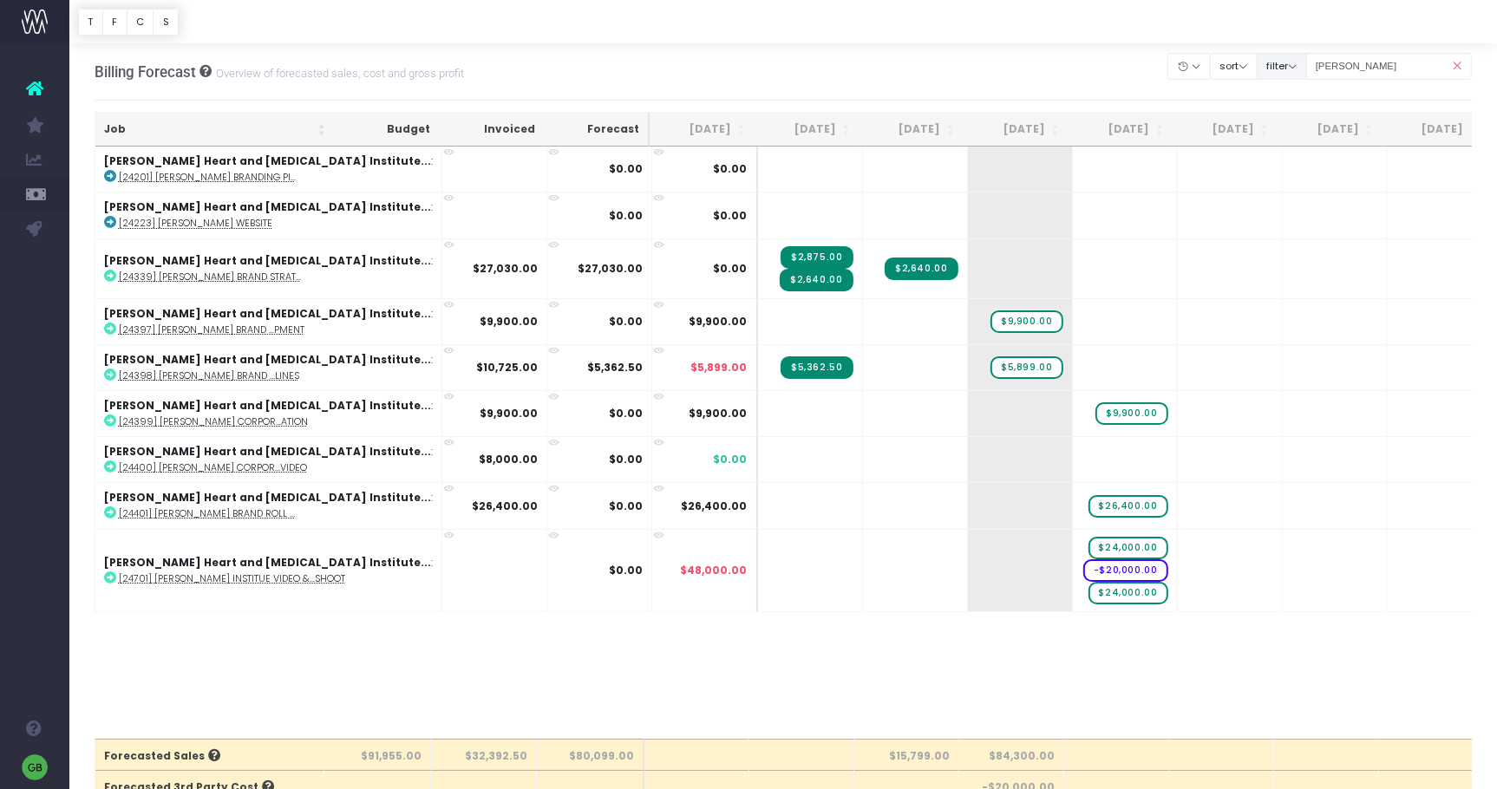
click at [1307, 75] on button "filter" at bounding box center [1282, 66] width 50 height 27
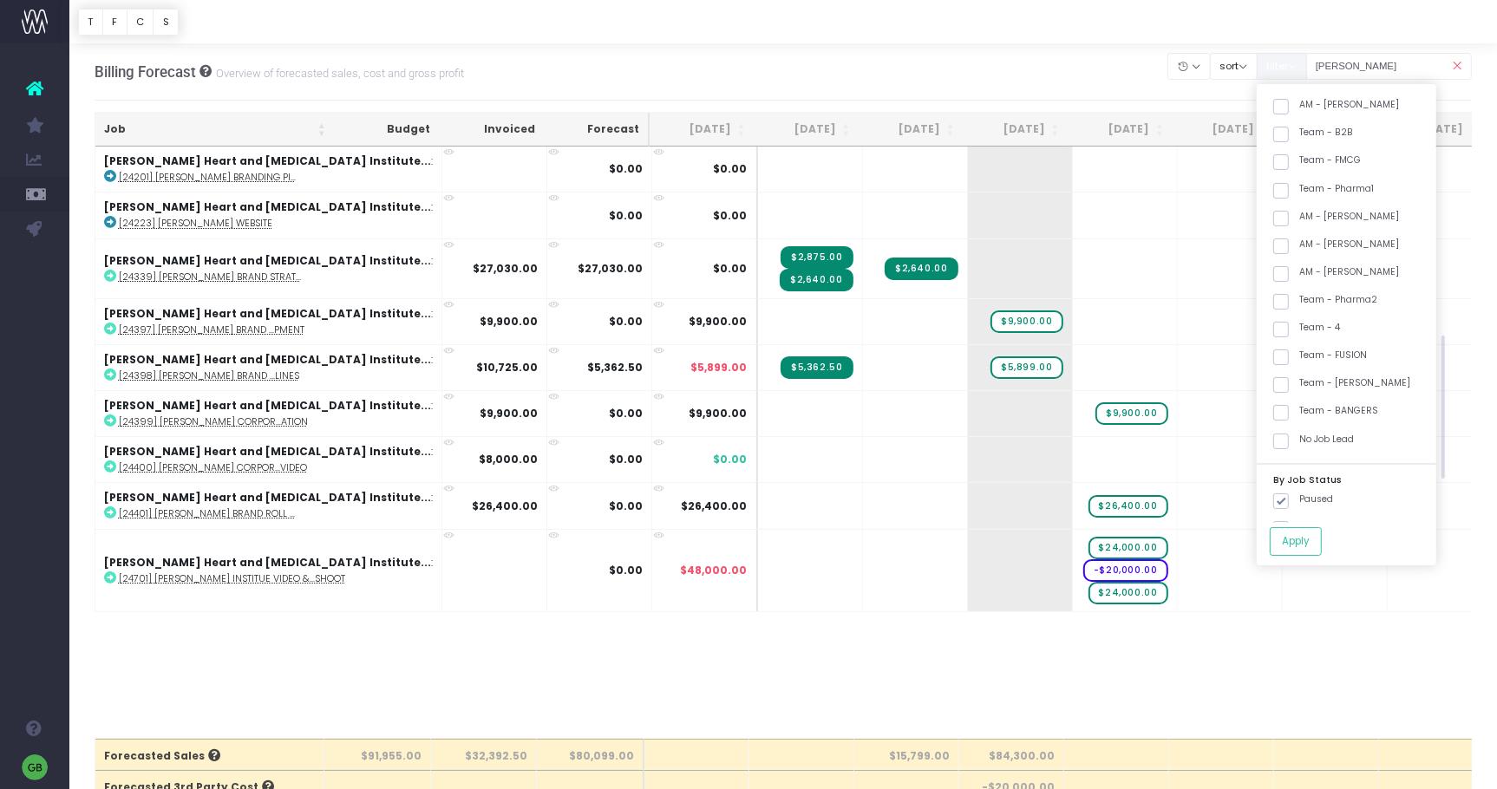
scroll to position [367, 0]
click at [1289, 416] on span at bounding box center [1281, 422] width 16 height 16
click at [1304, 416] on input "Team - Pharma2" at bounding box center [1304, 418] width 11 height 11
checkbox input "true"
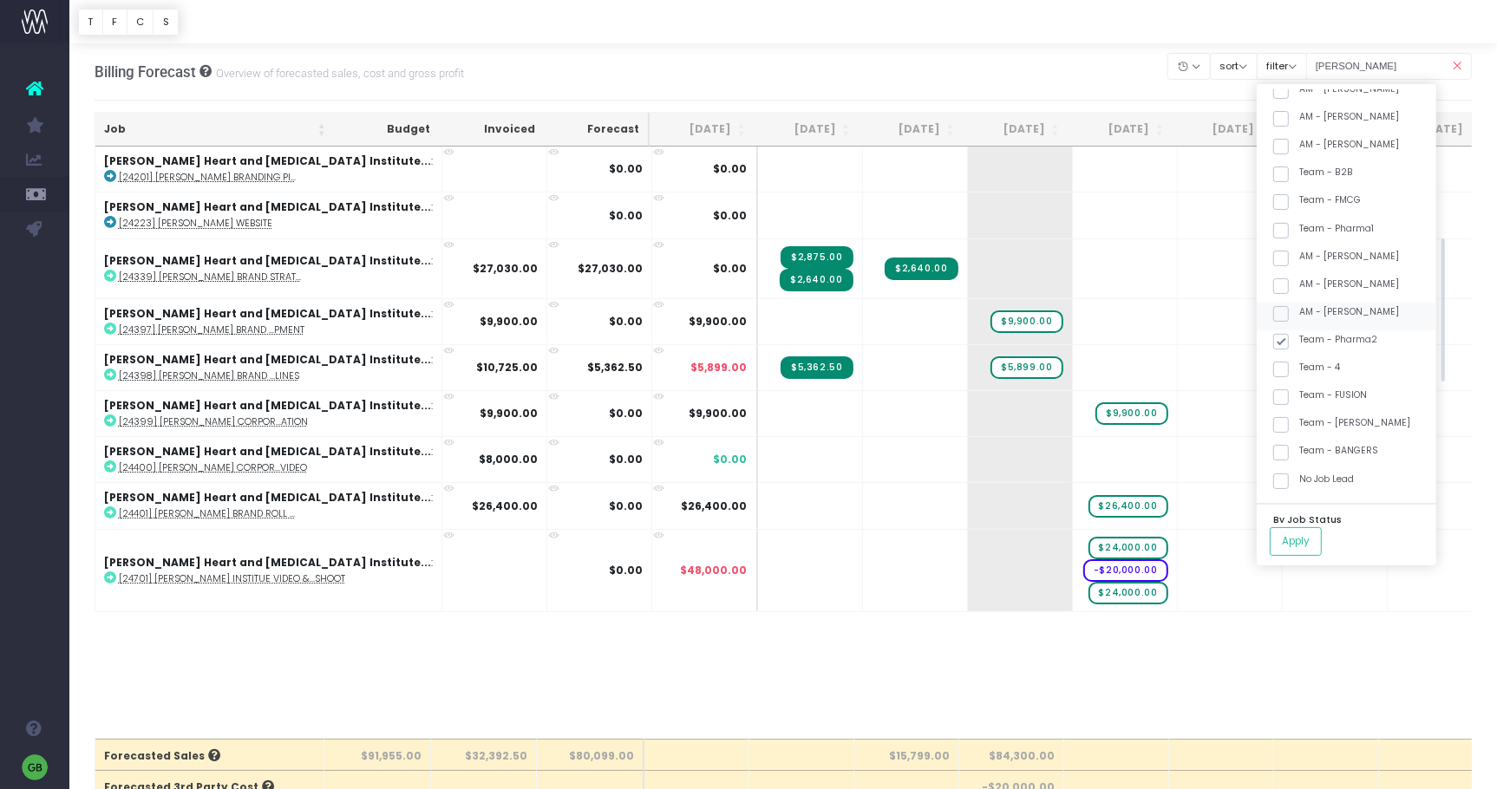
scroll to position [450, 0]
click at [1289, 450] on span at bounding box center [1281, 450] width 16 height 16
click at [1306, 450] on input "Team - BANGERS" at bounding box center [1304, 446] width 11 height 11
checkbox input "true"
click at [1319, 543] on button "Apply" at bounding box center [1296, 541] width 52 height 29
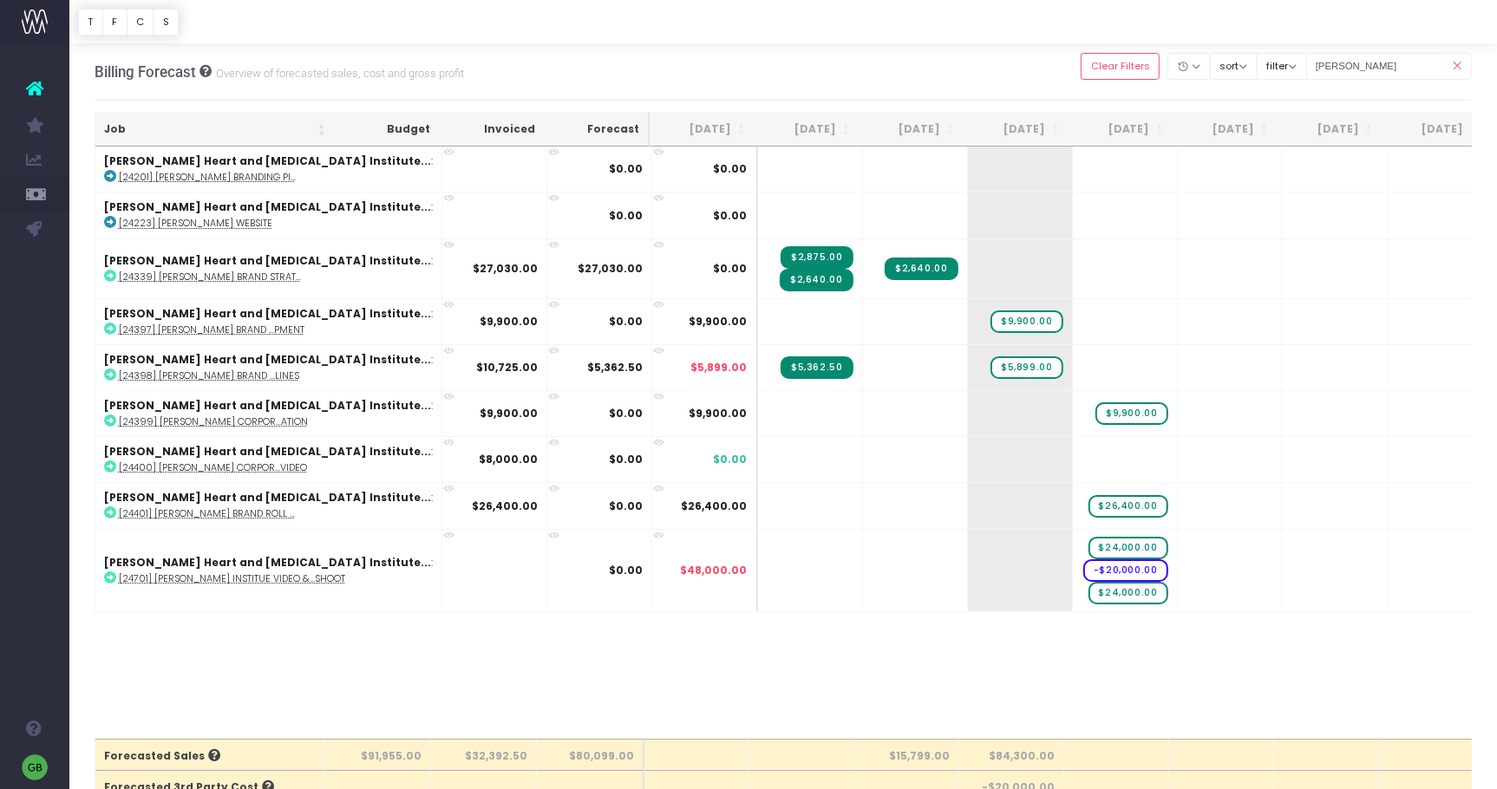
drag, startPoint x: 1457, startPoint y: 65, endPoint x: 1375, endPoint y: 63, distance: 82.4
click at [1457, 65] on icon at bounding box center [1457, 67] width 30 height 36
click at [1456, 68] on icon at bounding box center [1457, 67] width 30 height 36
click at [1375, 63] on input "baker" at bounding box center [1389, 66] width 167 height 27
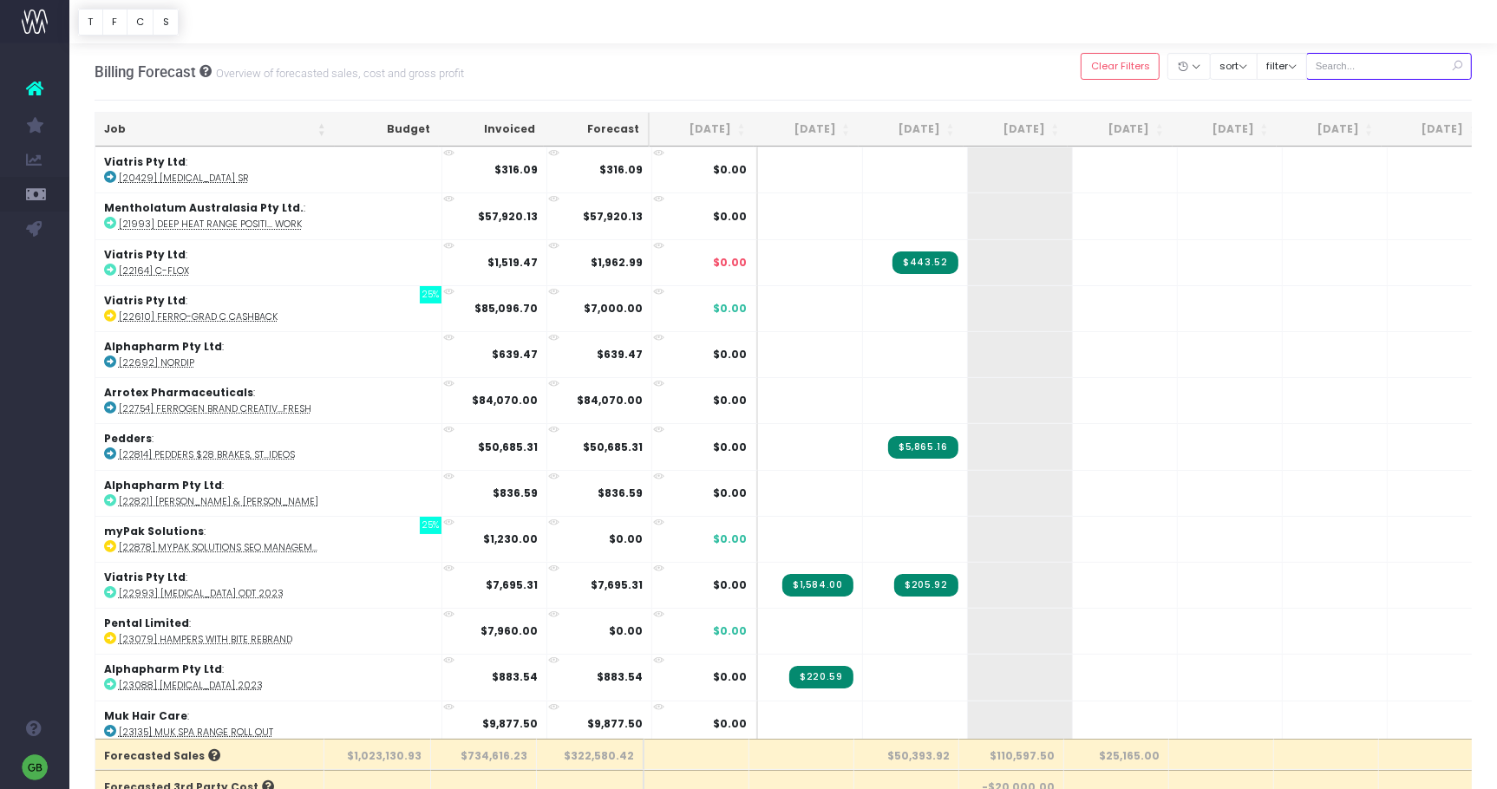
click at [1375, 63] on input "text" at bounding box center [1389, 66] width 167 height 27
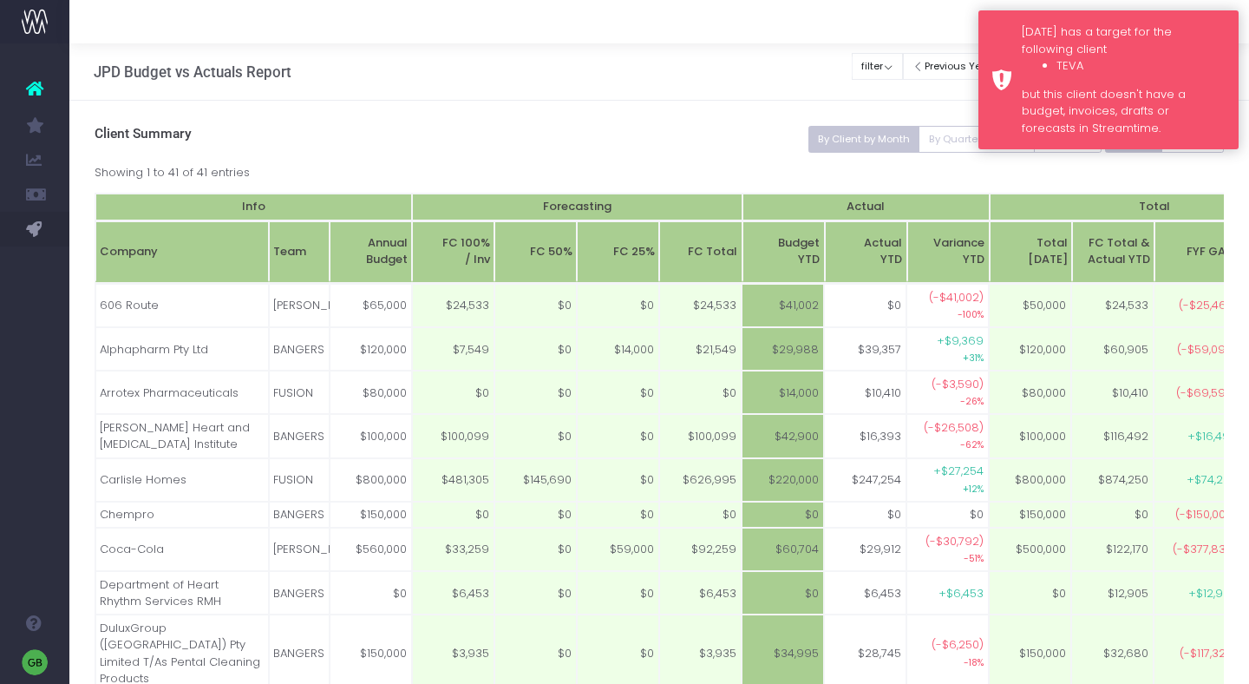
click at [998, 19] on div "Monday has a target for the following client TEVA but this client doesn't have …" at bounding box center [1108, 79] width 260 height 139
